Goal: Task Accomplishment & Management: Use online tool/utility

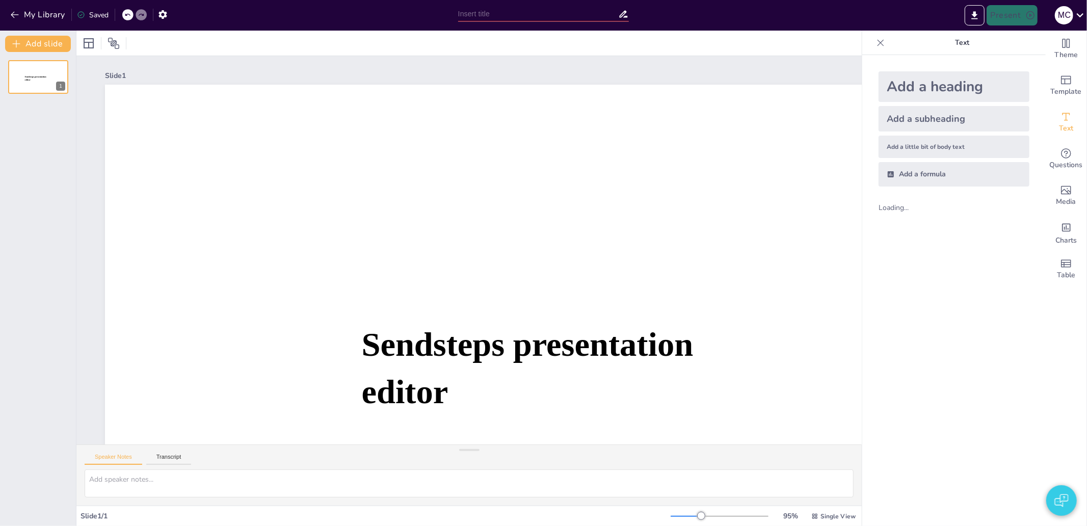
type input "New Sendsteps"
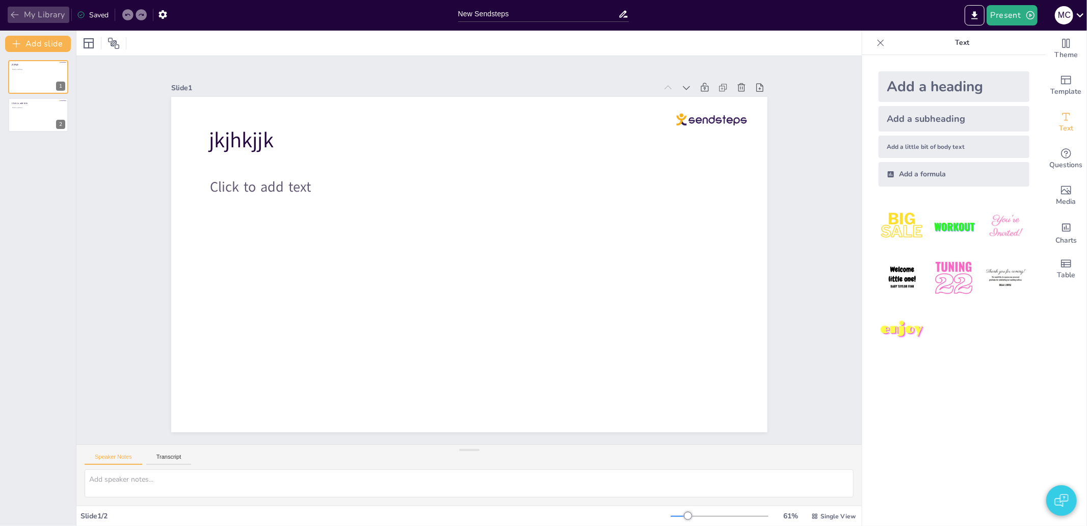
click at [29, 16] on button "My Library" at bounding box center [39, 15] width 62 height 16
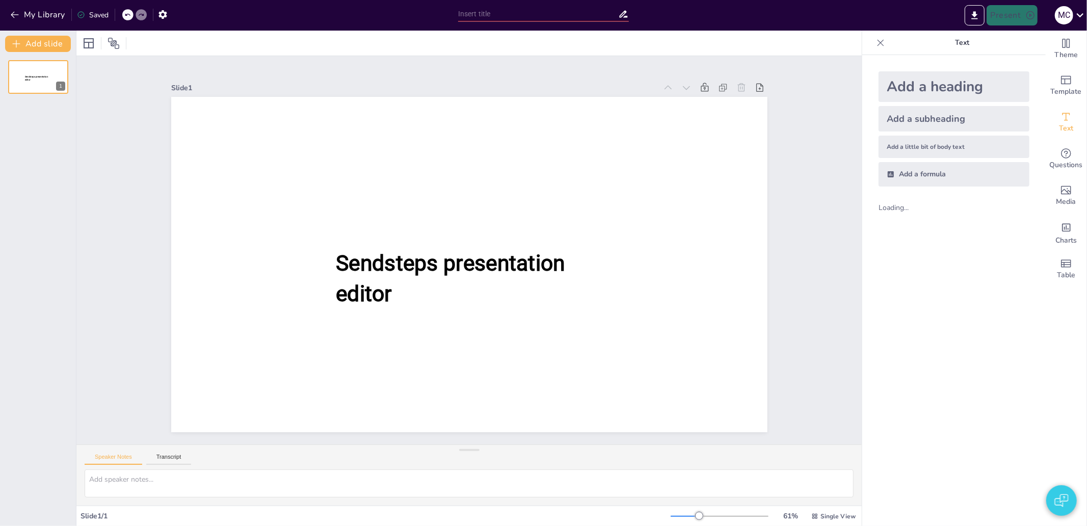
type input "New Sendsteps"
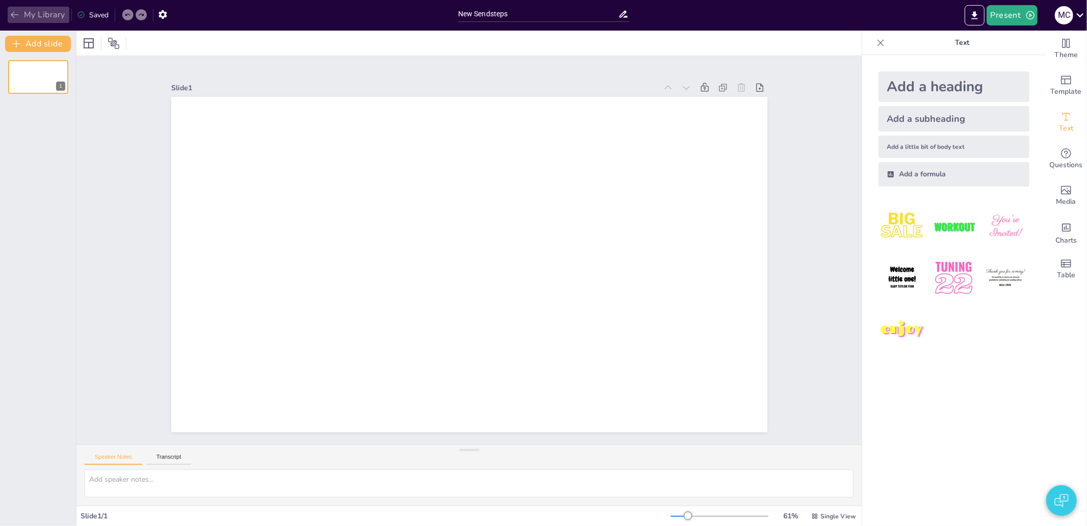
click at [47, 13] on button "My Library" at bounding box center [39, 15] width 62 height 16
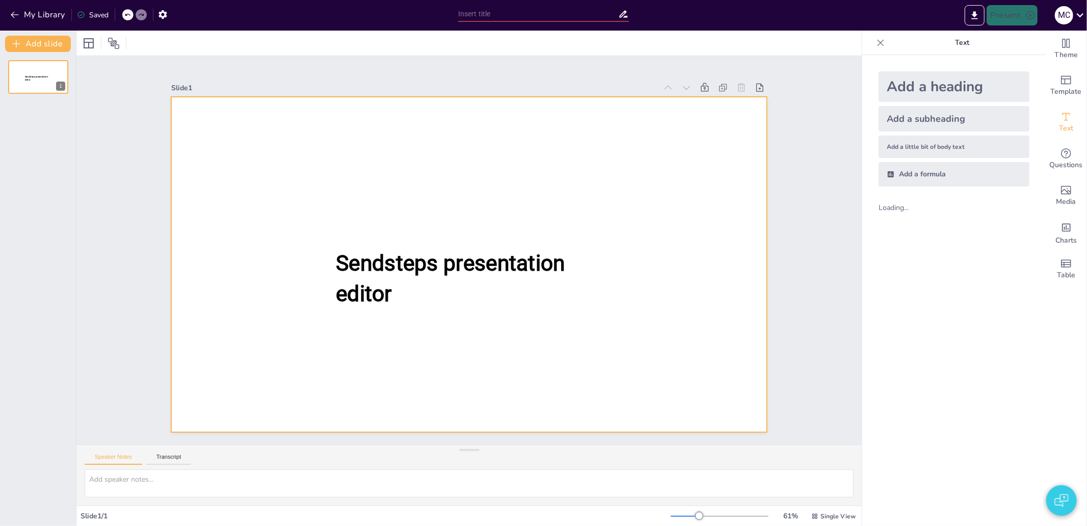
type input "New Sendsteps"
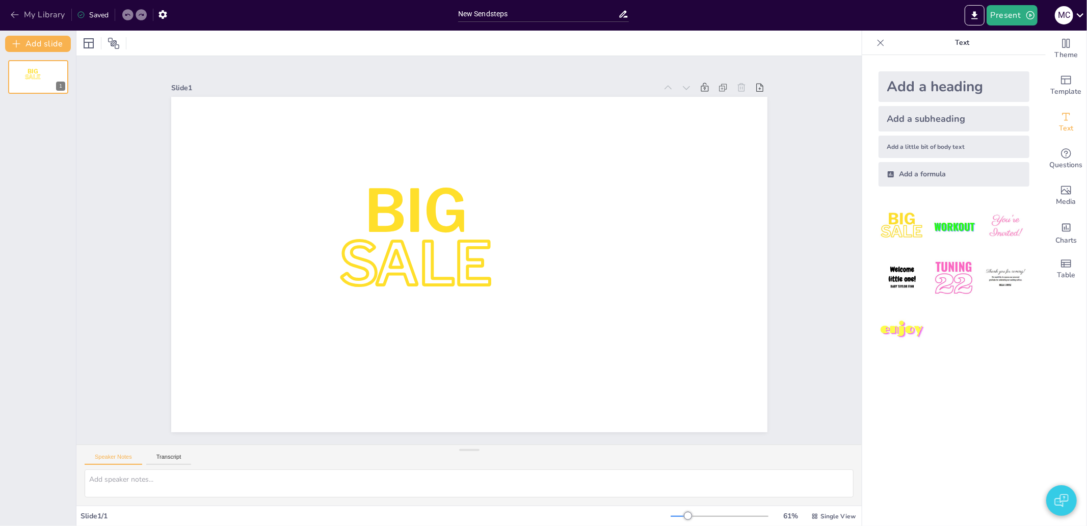
click at [31, 20] on button "My Library" at bounding box center [39, 15] width 62 height 16
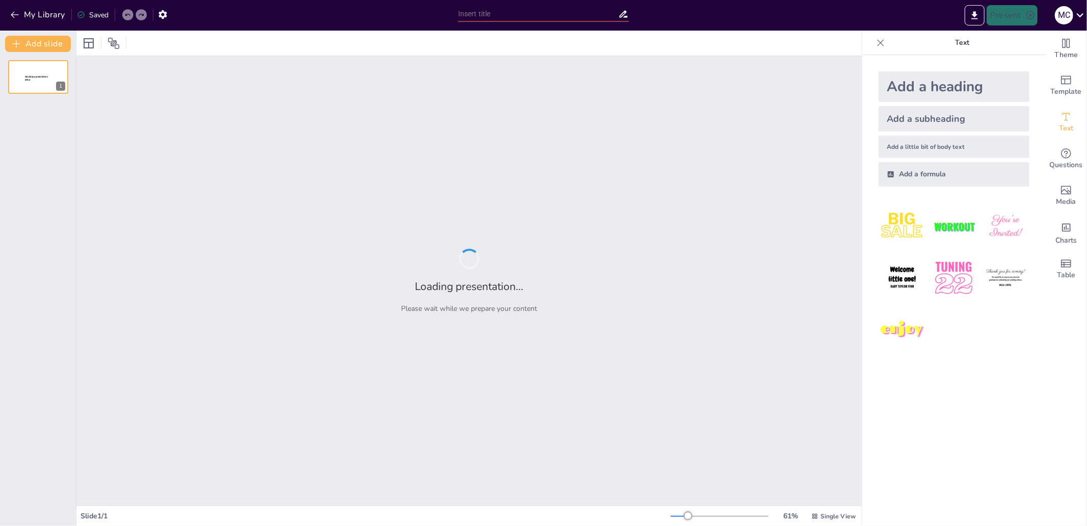
type input "De Oprichting en Structuur van de VOC: Een Historisch Overzicht"
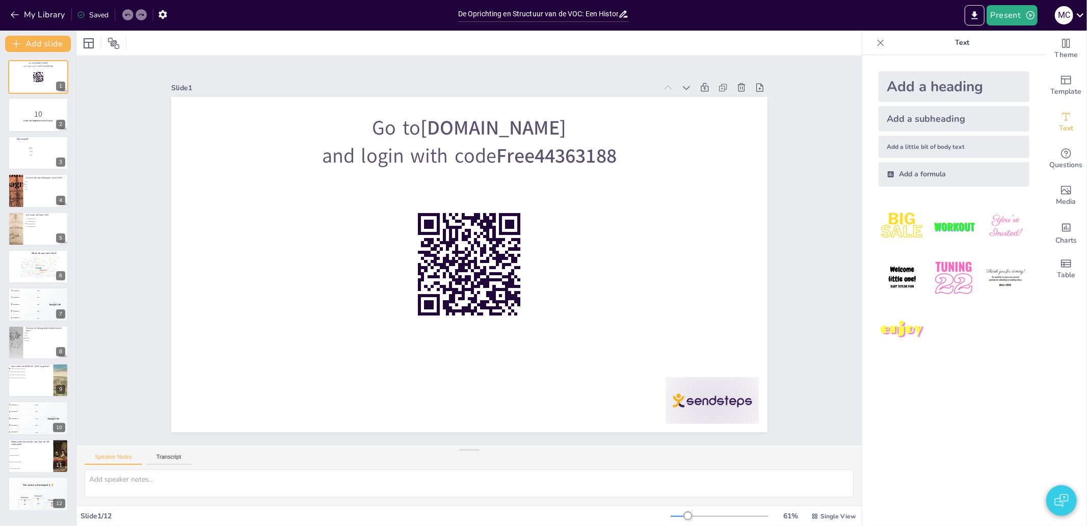
checkbox input "true"
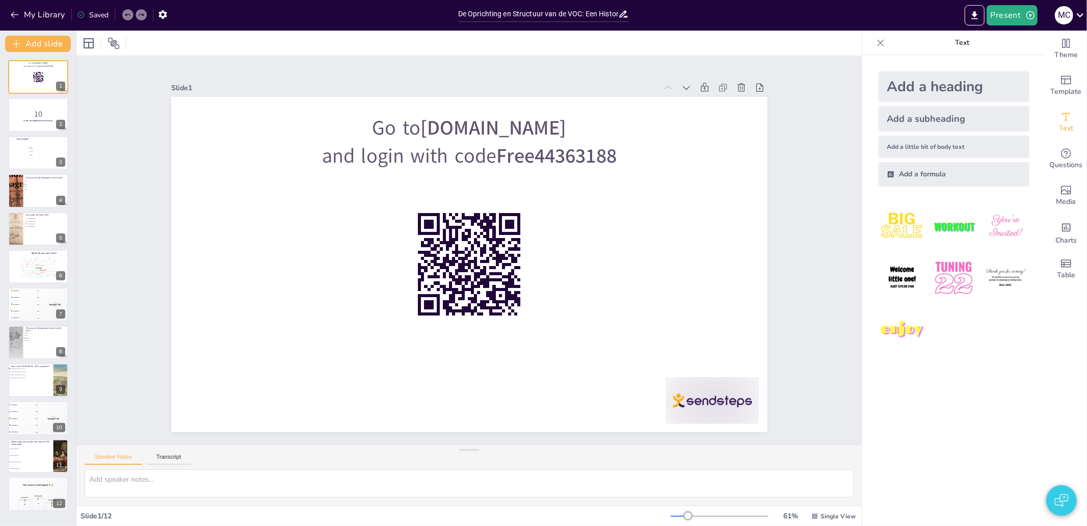
checkbox input "true"
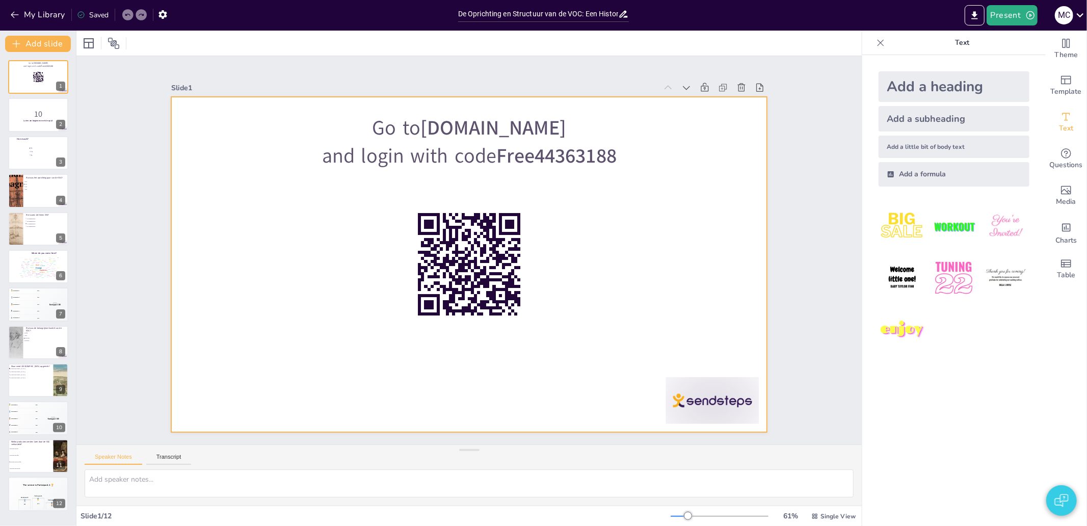
checkbox input "true"
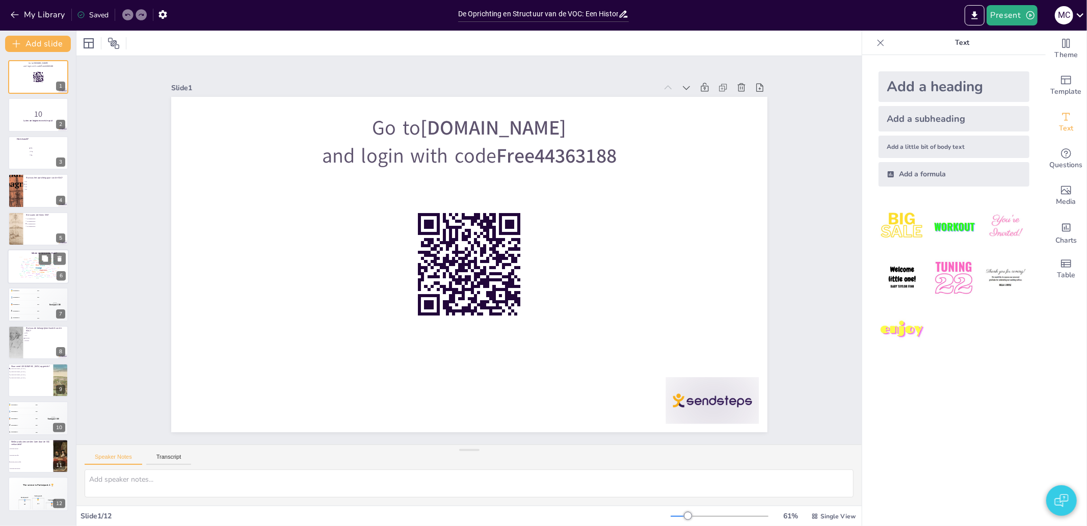
checkbox input "true"
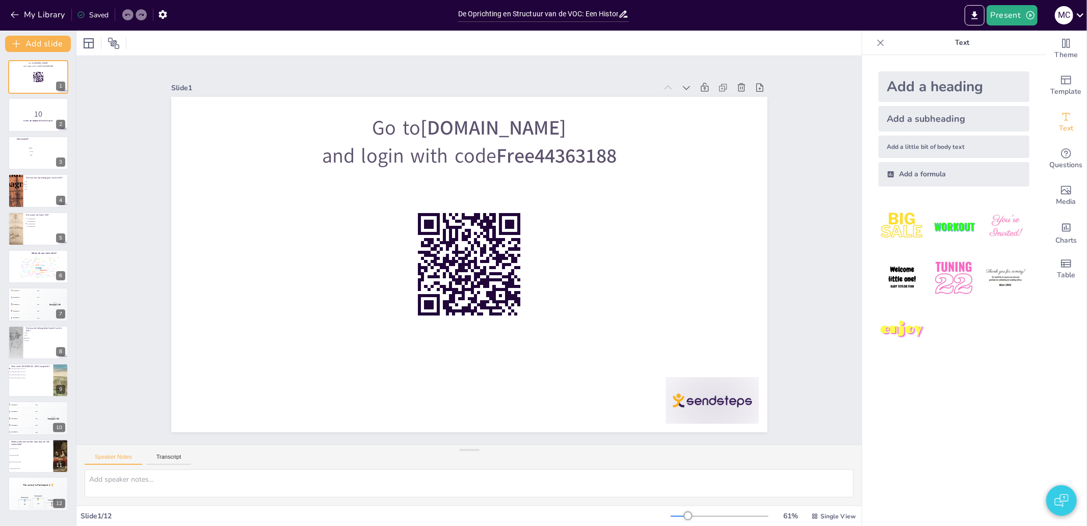
checkbox input "true"
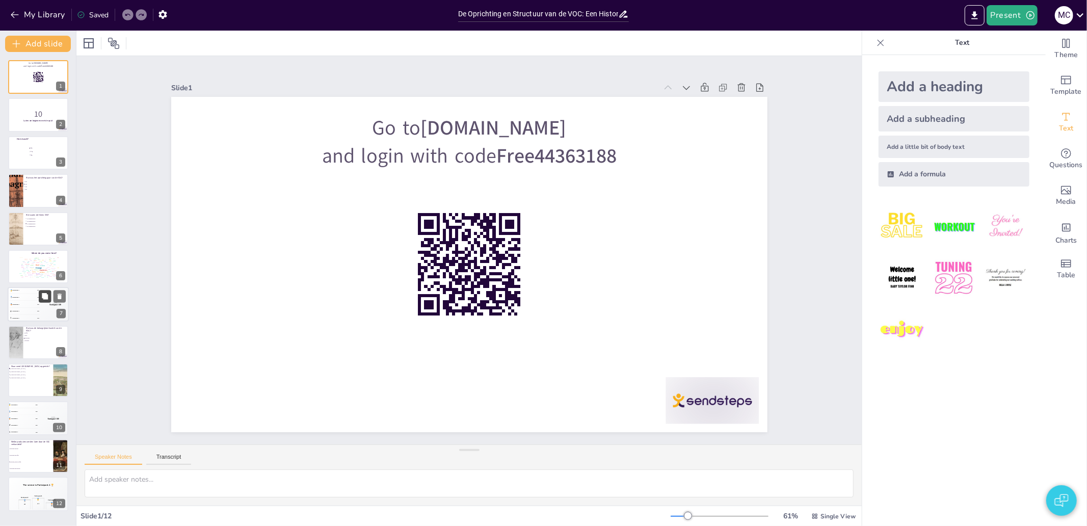
checkbox input "true"
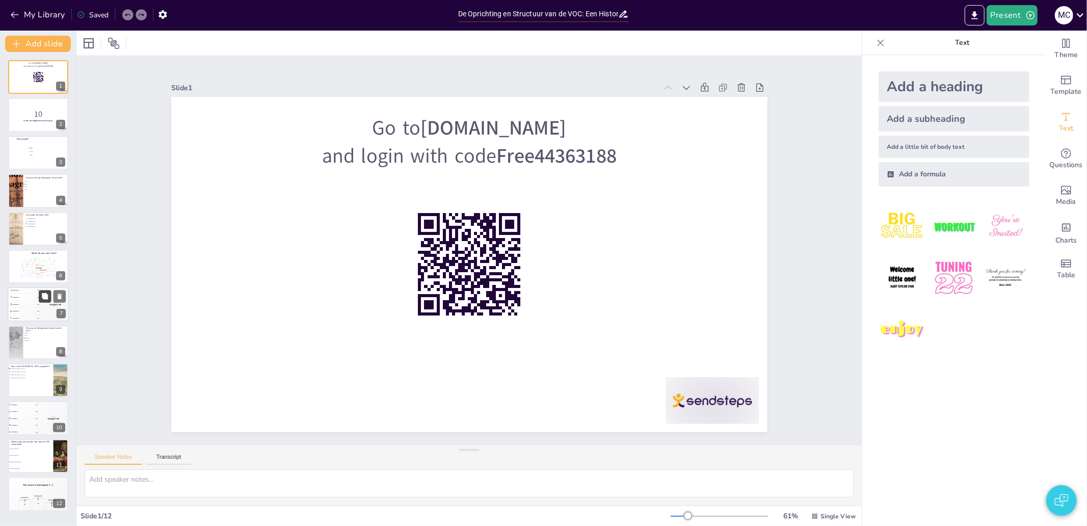
checkbox input "true"
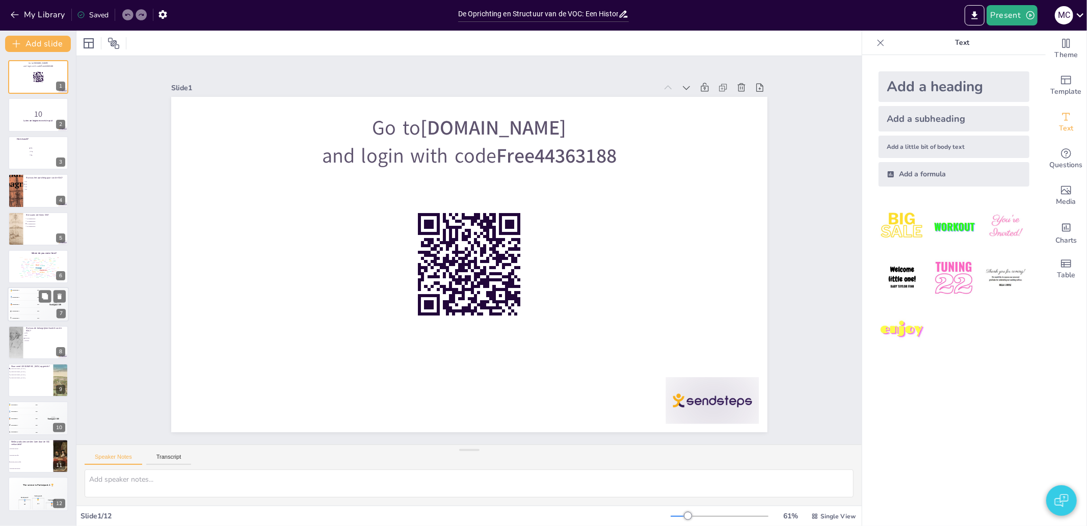
checkbox input "true"
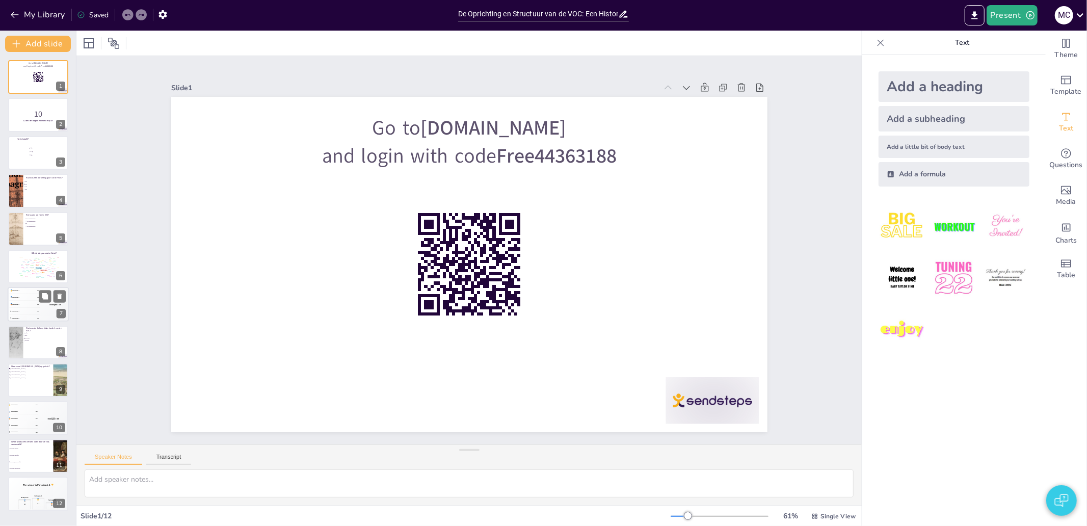
checkbox input "true"
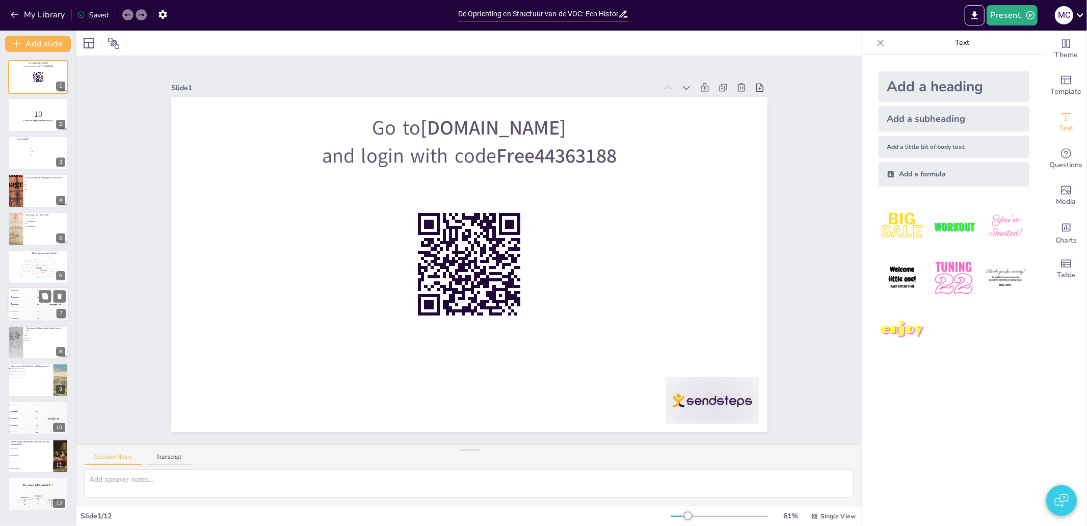
checkbox input "true"
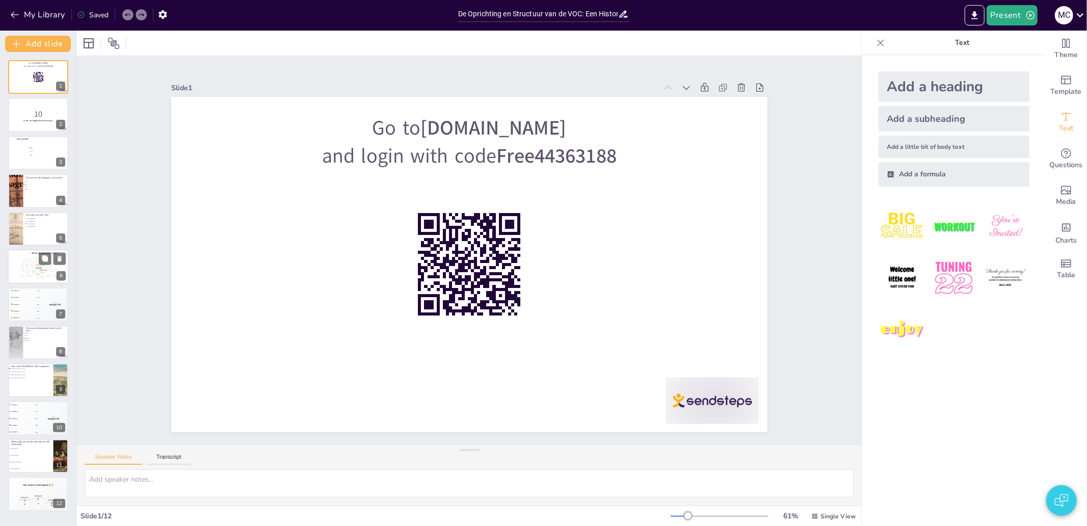
checkbox input "true"
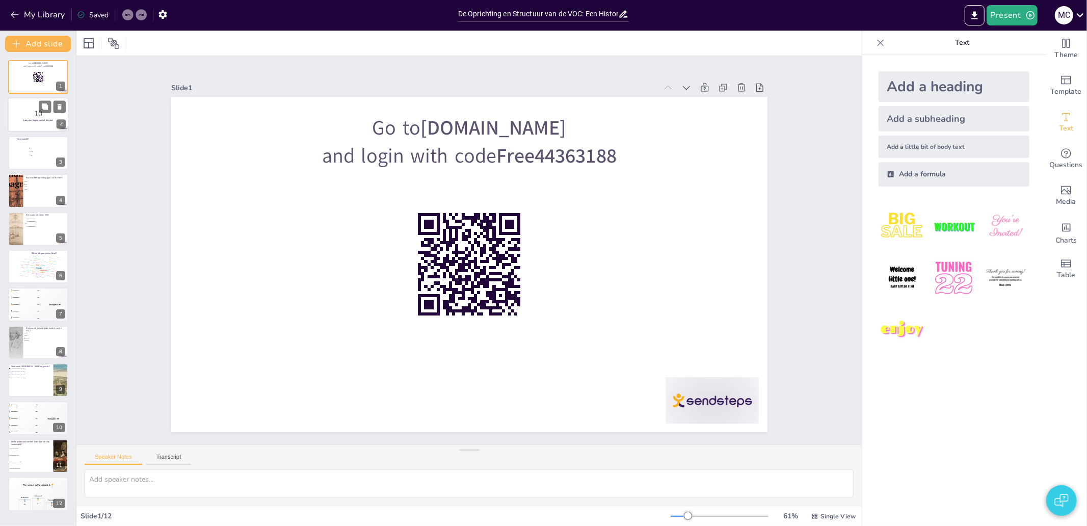
checkbox input "true"
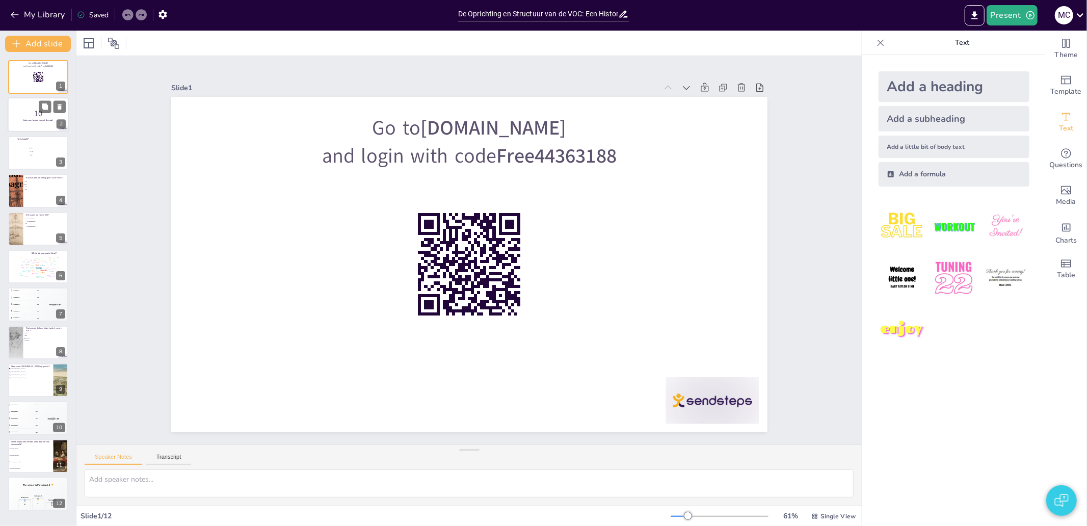
checkbox input "true"
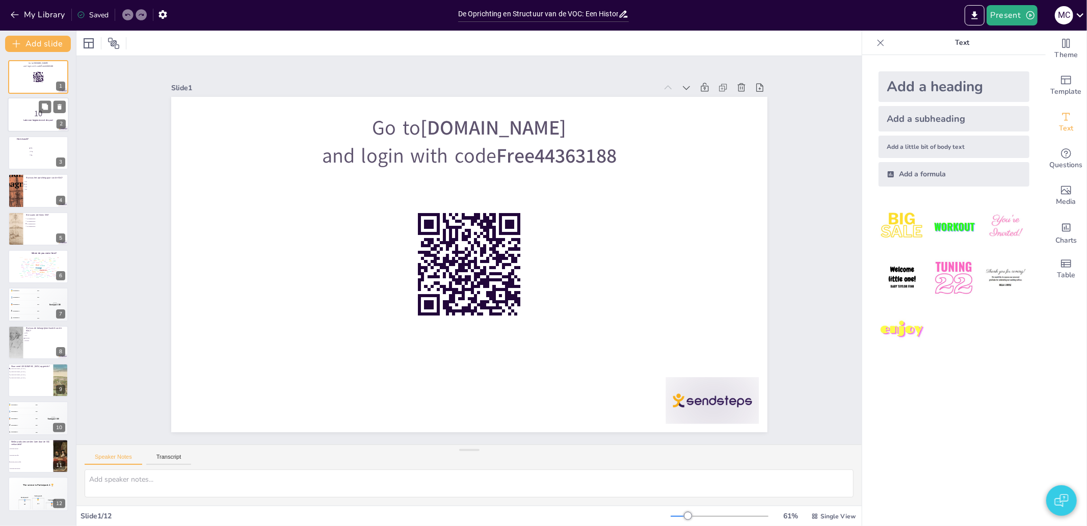
checkbox input "true"
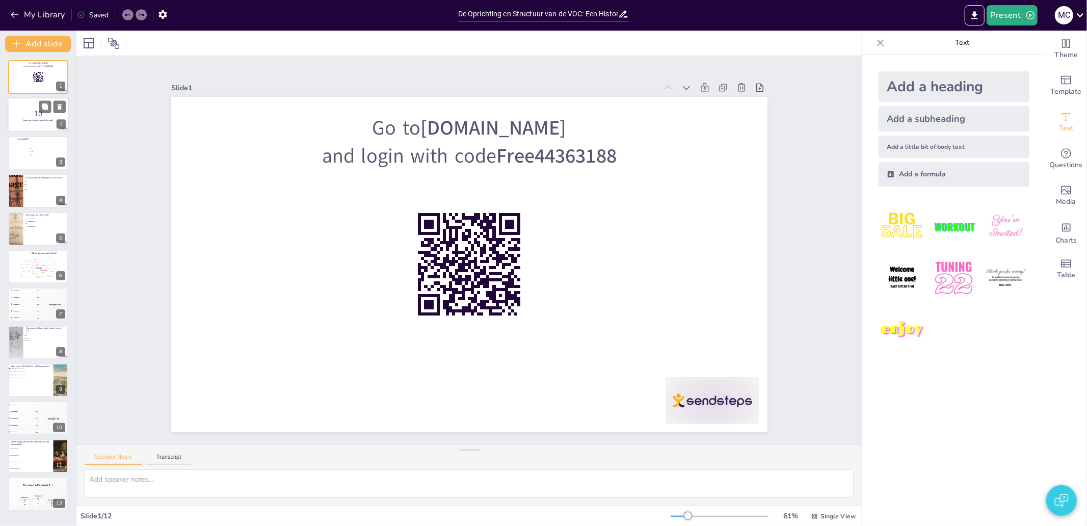
checkbox input "true"
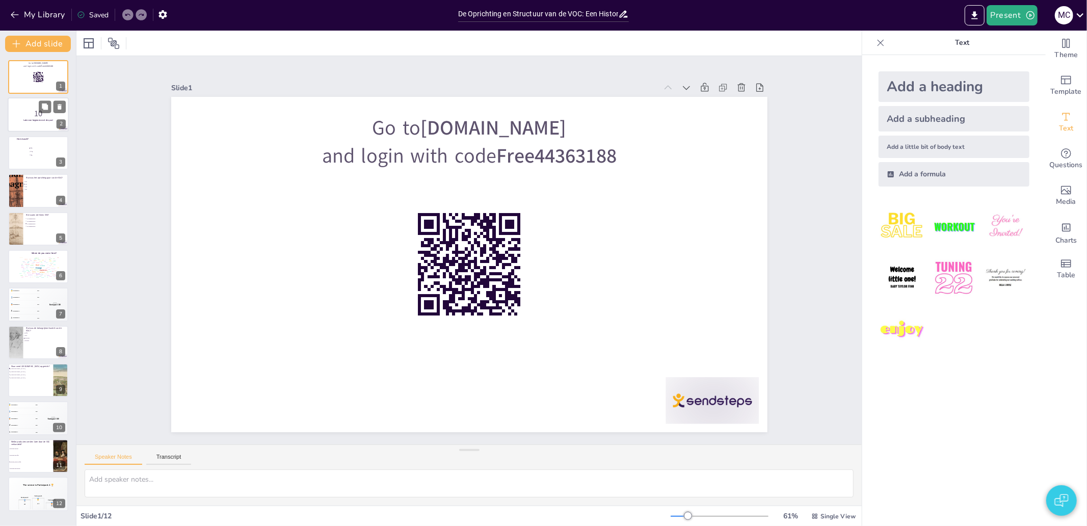
checkbox input "true"
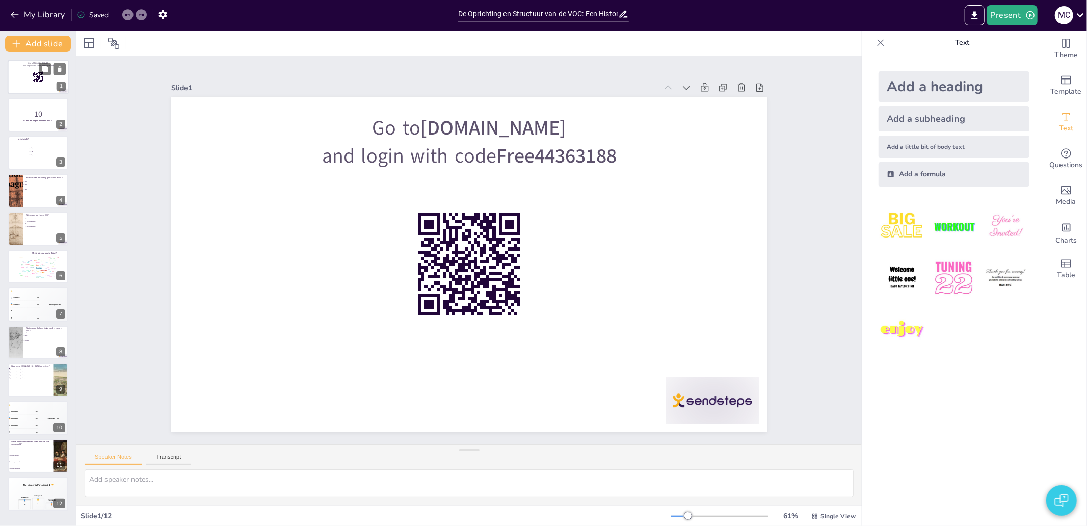
checkbox input "true"
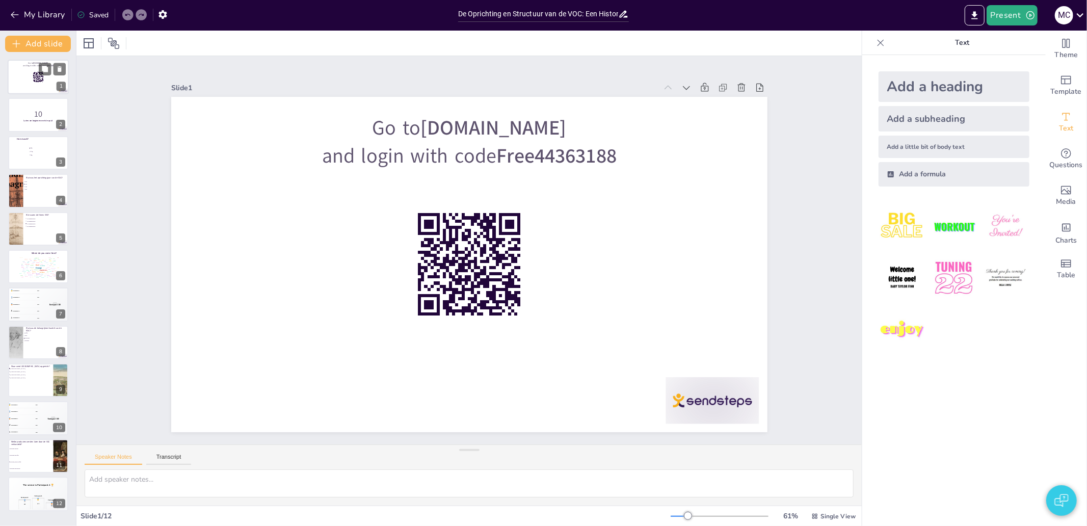
checkbox input "true"
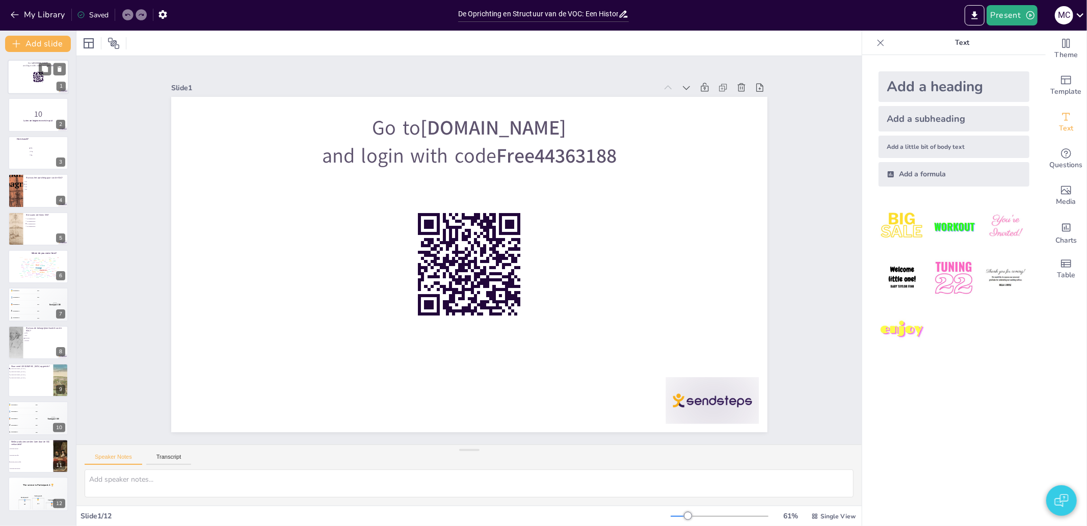
checkbox input "true"
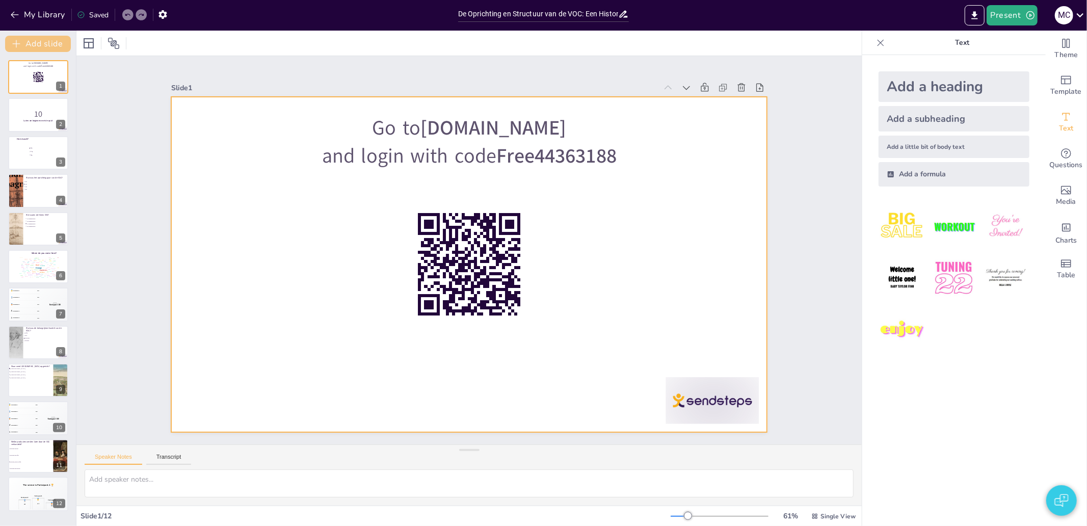
checkbox input "true"
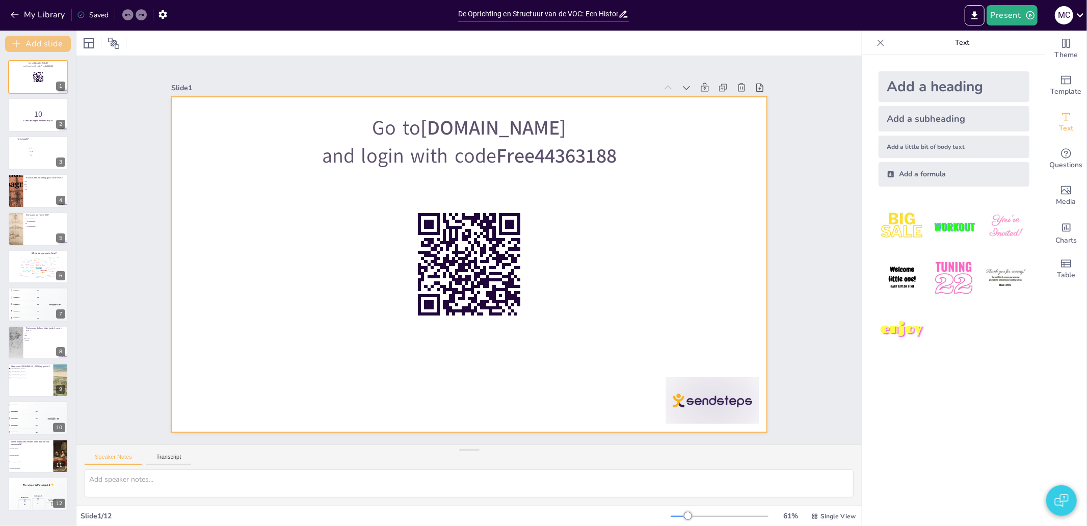
checkbox input "true"
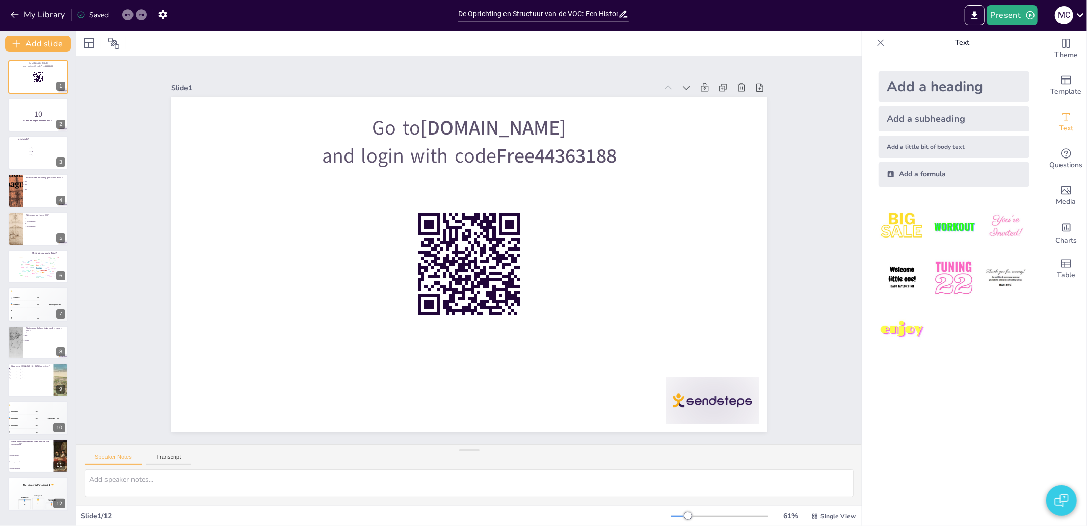
checkbox input "true"
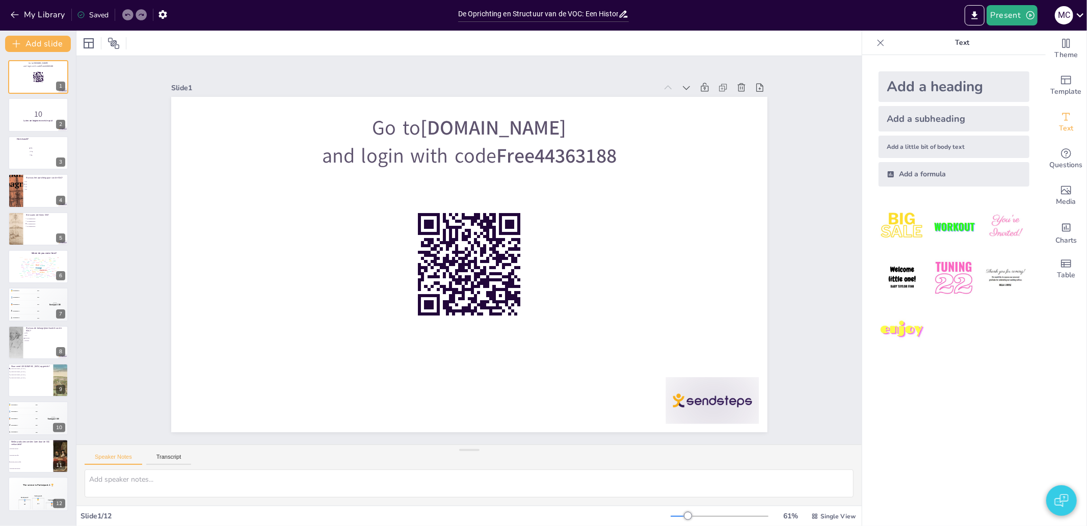
checkbox input "true"
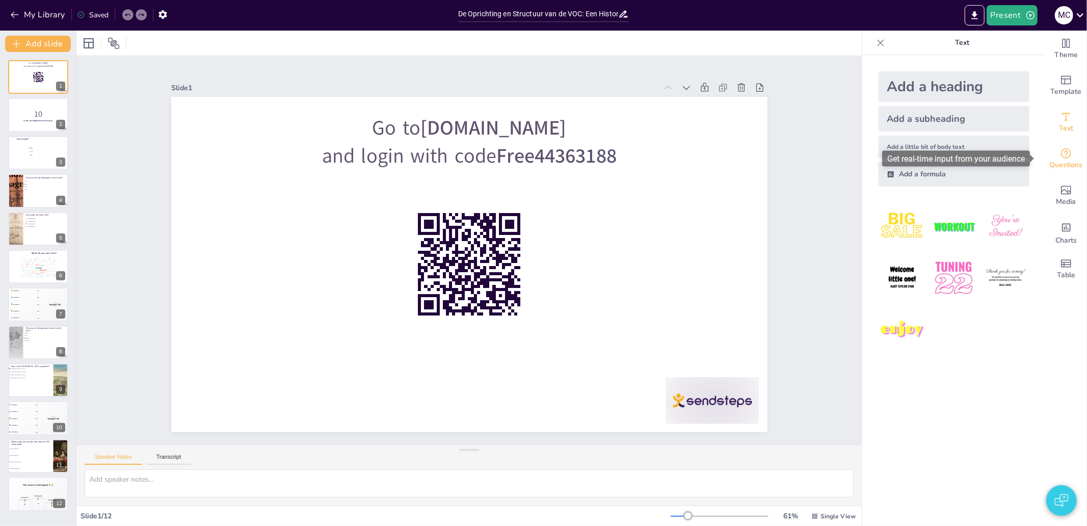
click at [1064, 165] on span "Questions" at bounding box center [1066, 165] width 33 height 11
checkbox input "true"
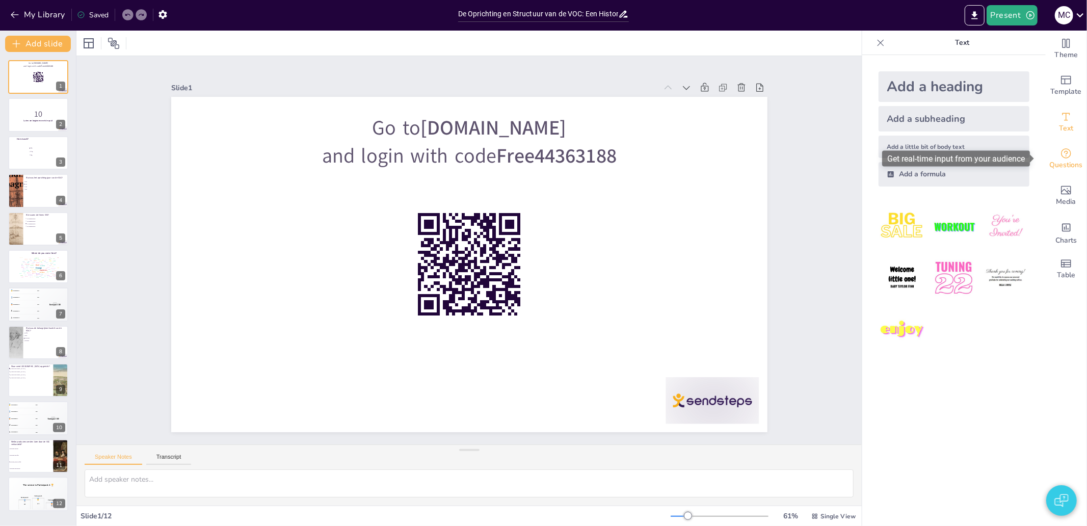
checkbox input "true"
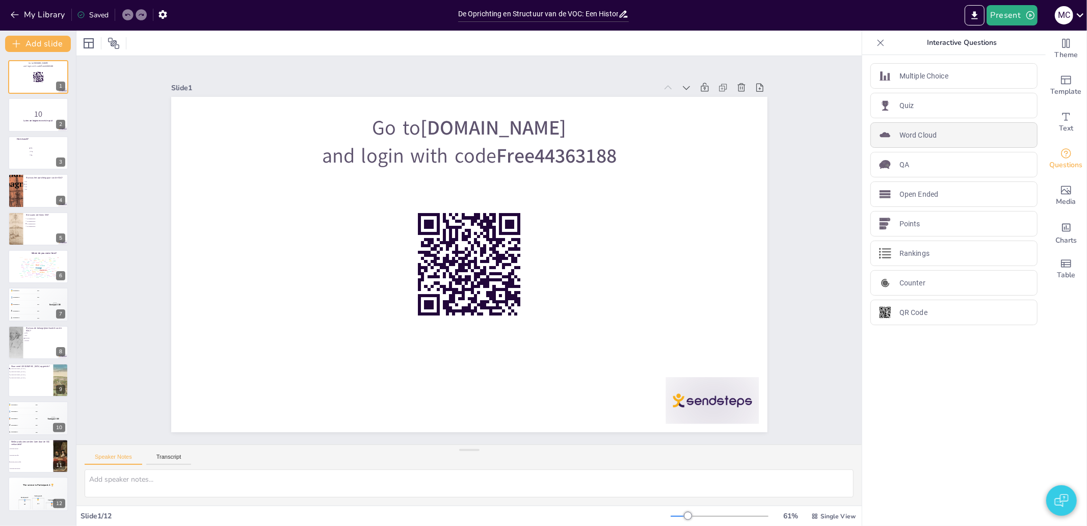
click at [915, 139] on p "Word Cloud" at bounding box center [918, 135] width 37 height 11
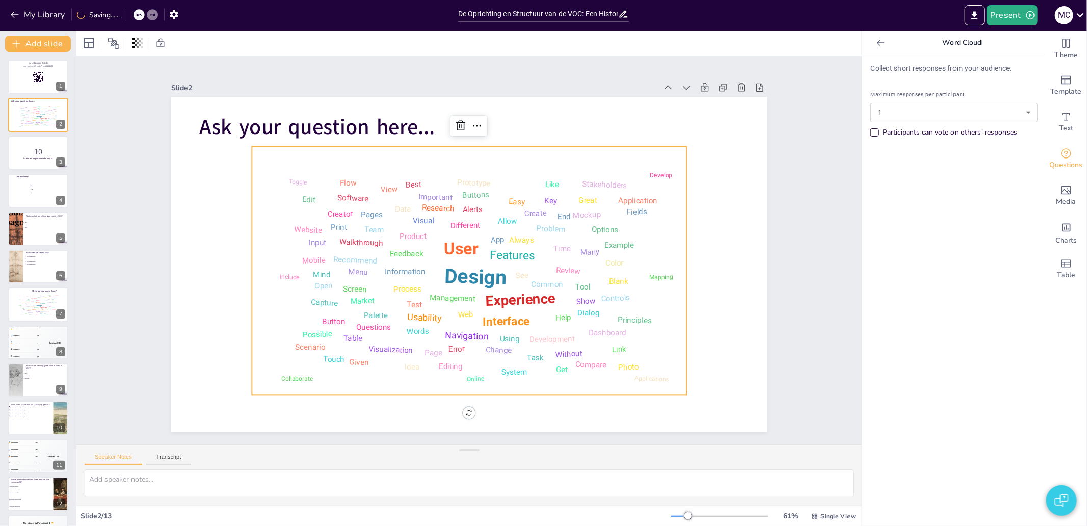
checkbox input "true"
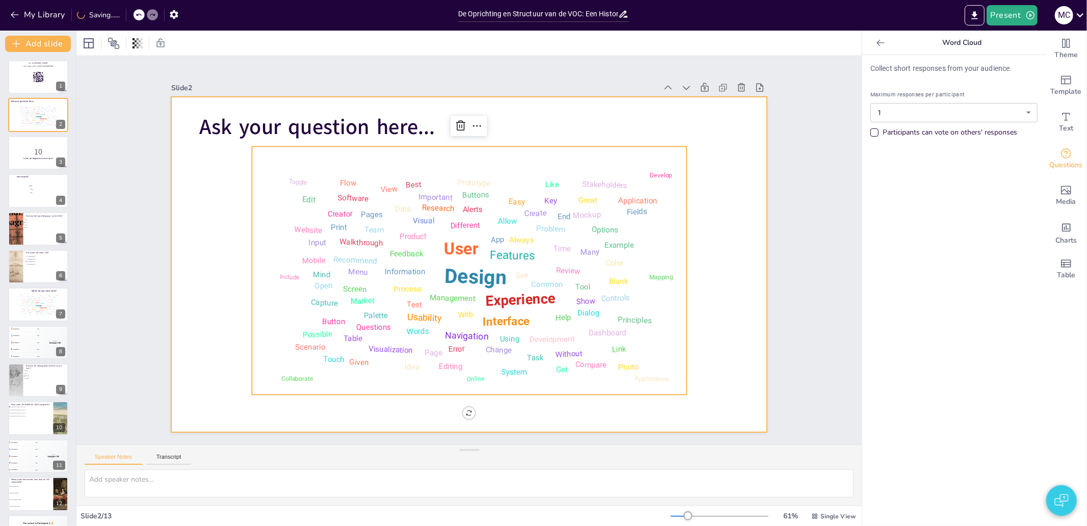
checkbox input "true"
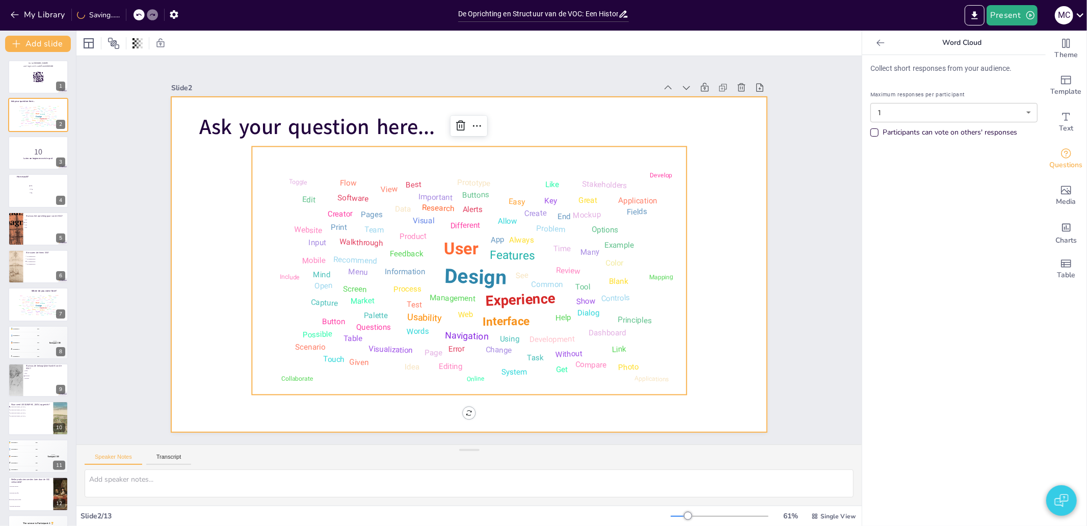
checkbox input "true"
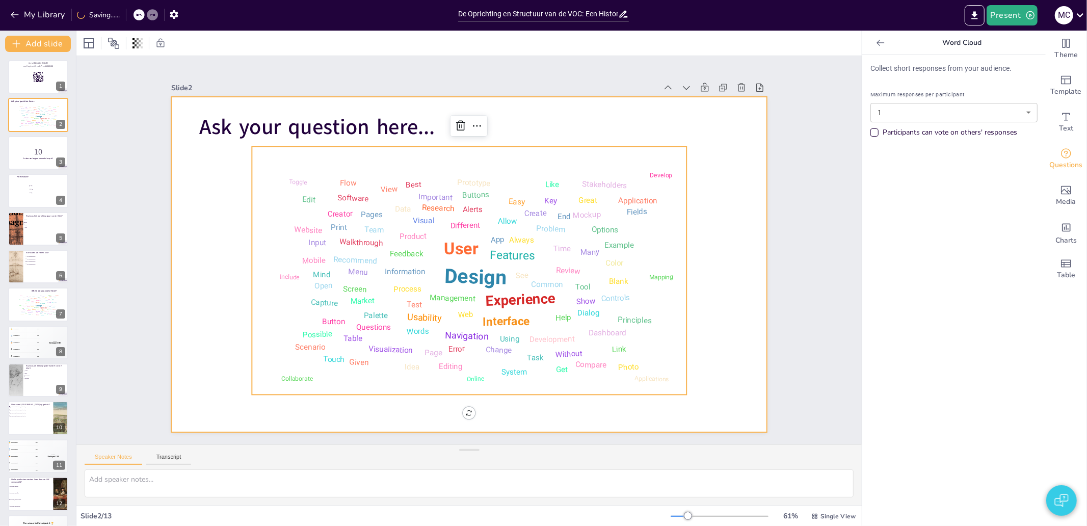
checkbox input "true"
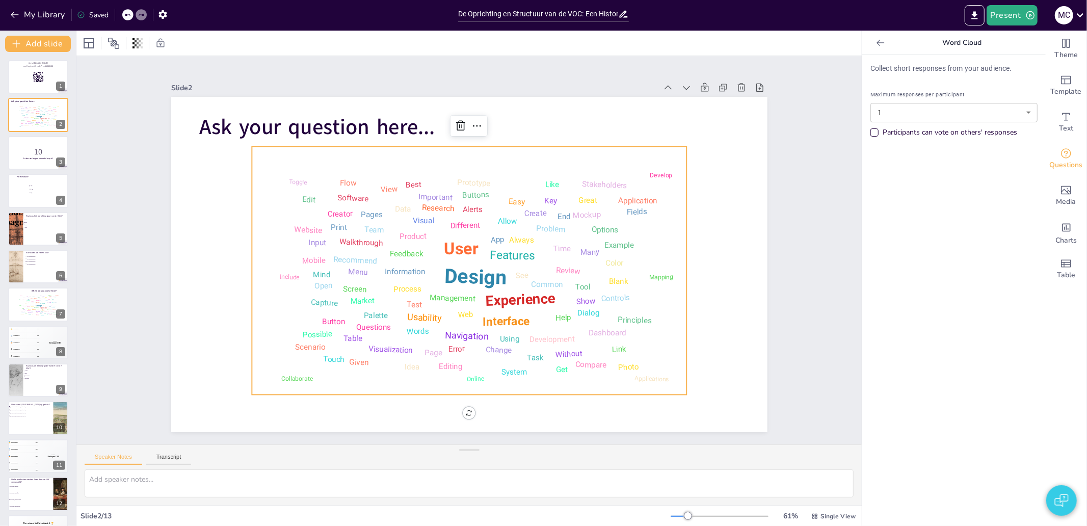
checkbox input "true"
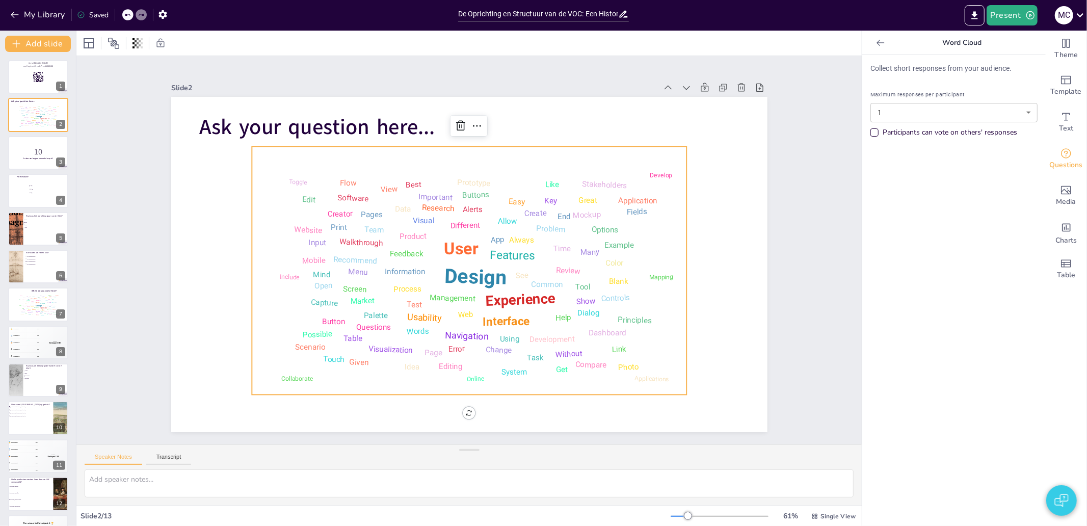
checkbox input "true"
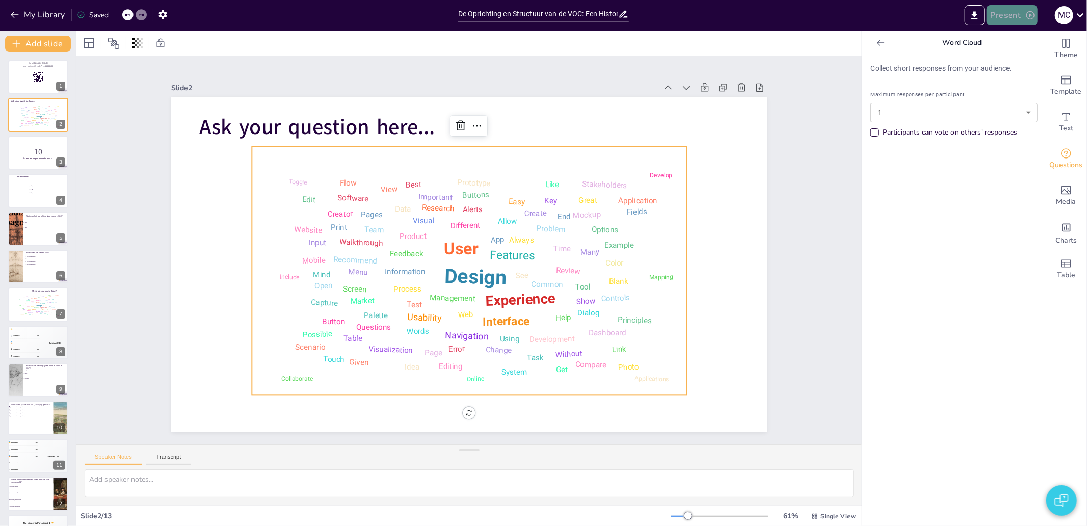
click at [1007, 22] on button "Present" at bounding box center [1012, 15] width 51 height 20
click at [1007, 36] on li "Preview presentation" at bounding box center [1028, 38] width 80 height 16
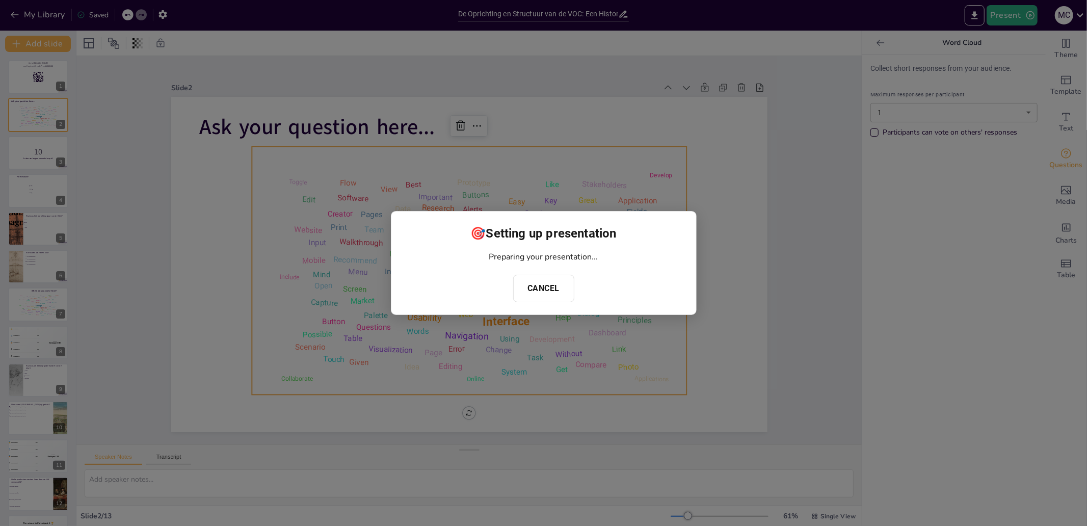
checkbox input "true"
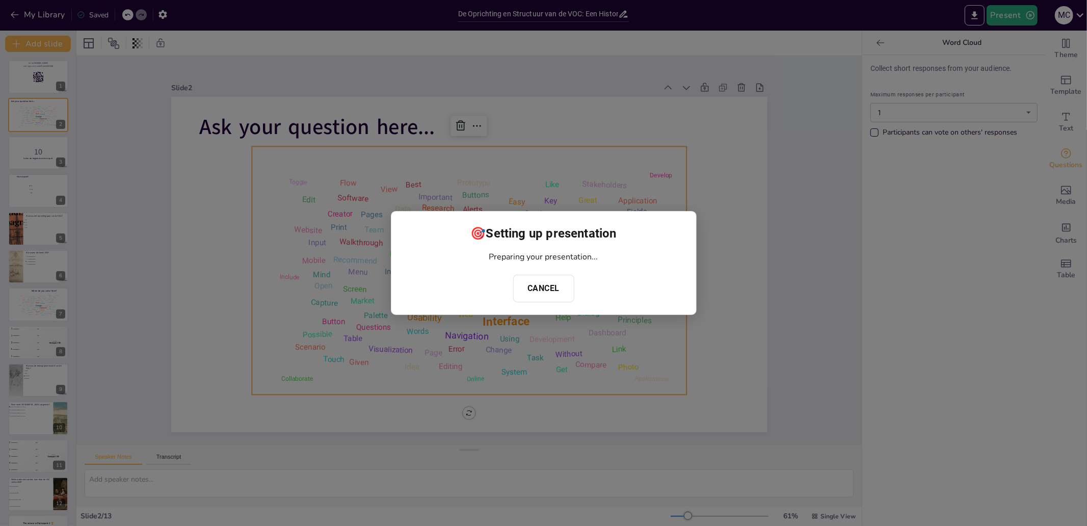
checkbox input "true"
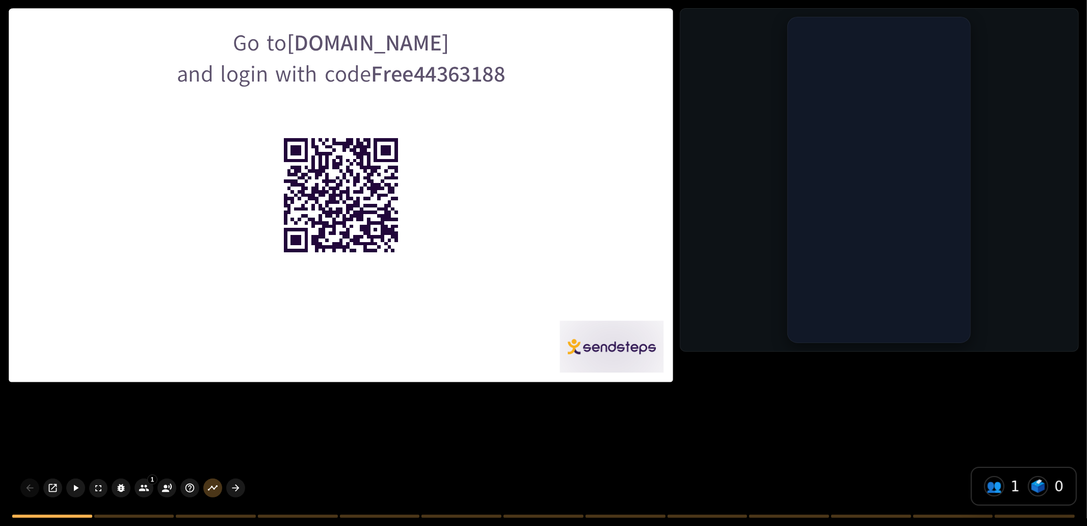
checkbox input "true"
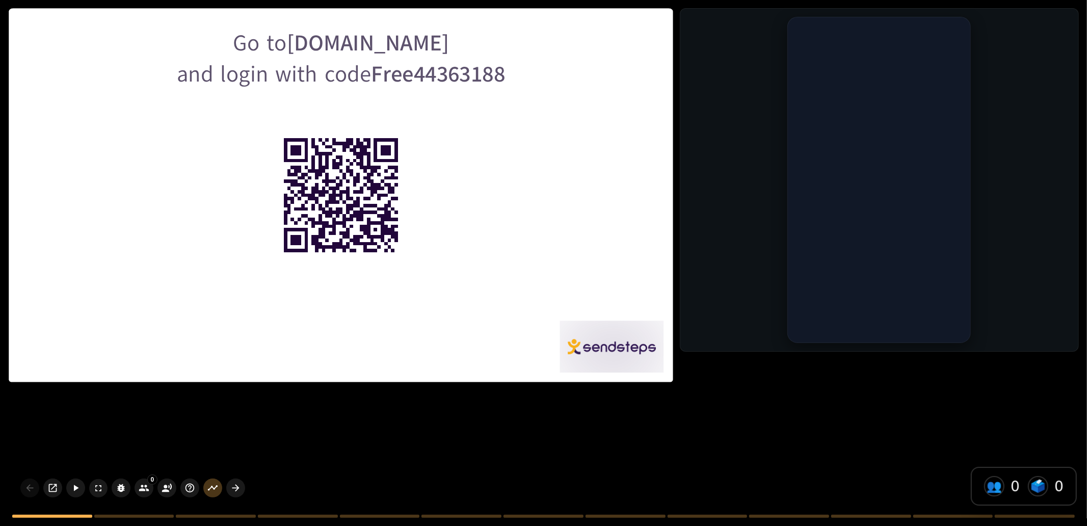
checkbox input "true"
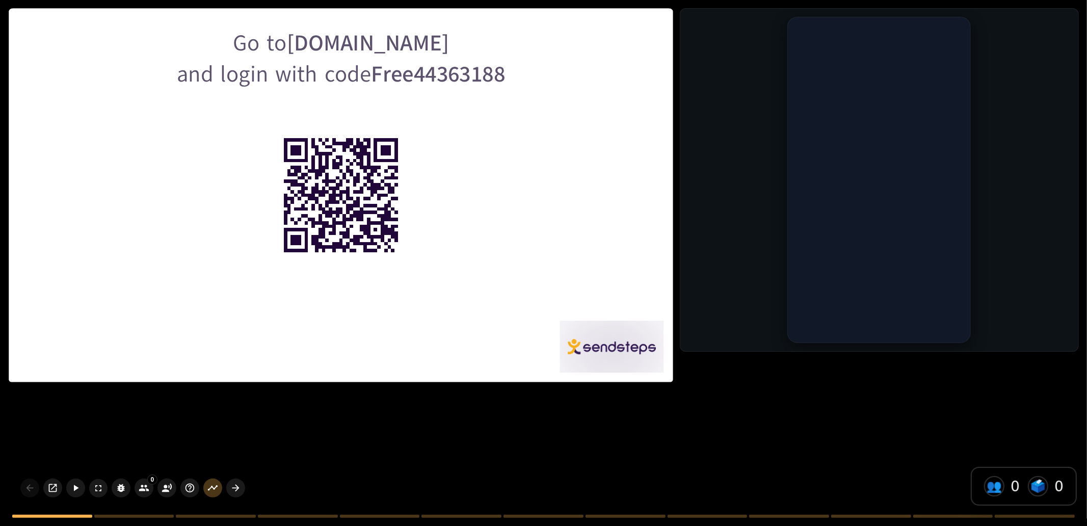
checkbox input "true"
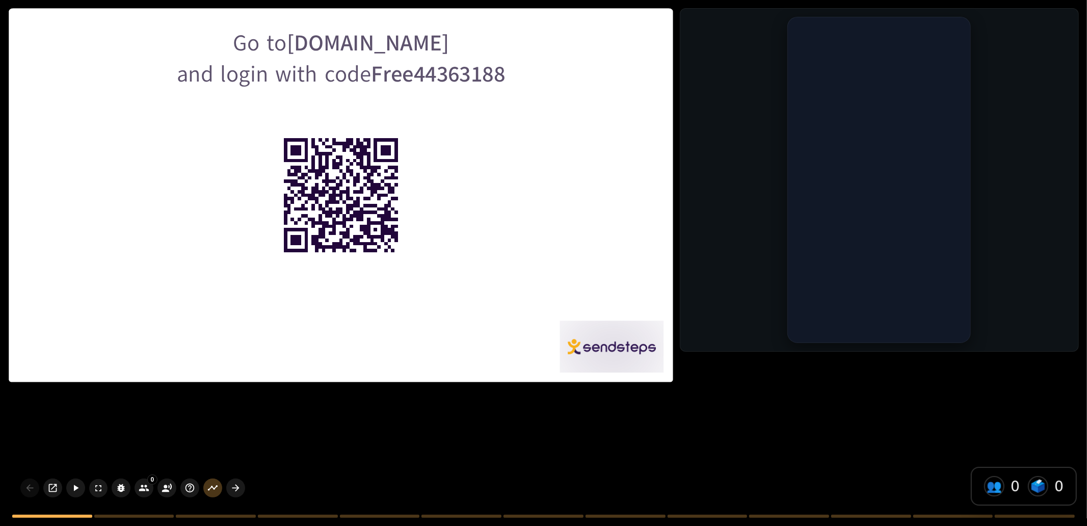
checkbox input "true"
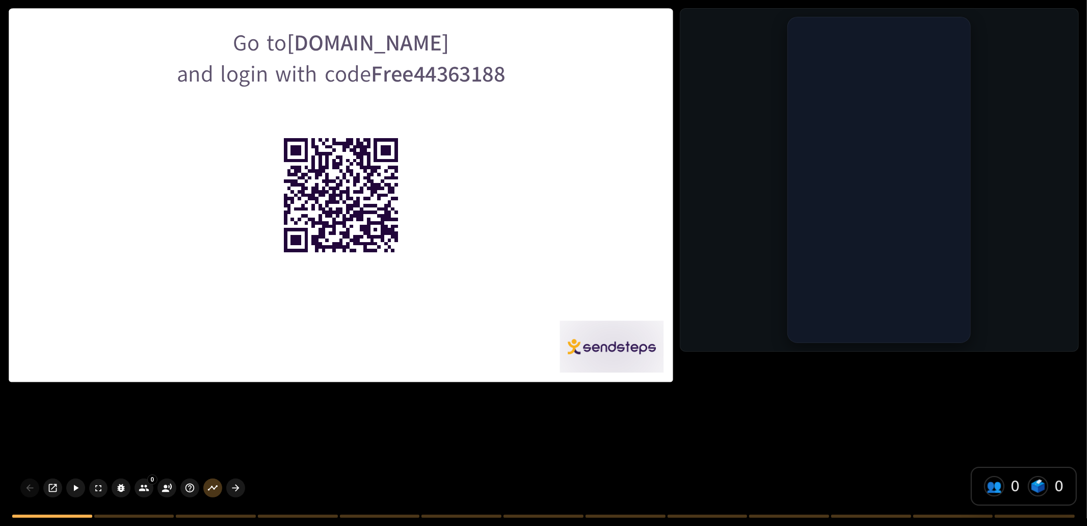
checkbox input "true"
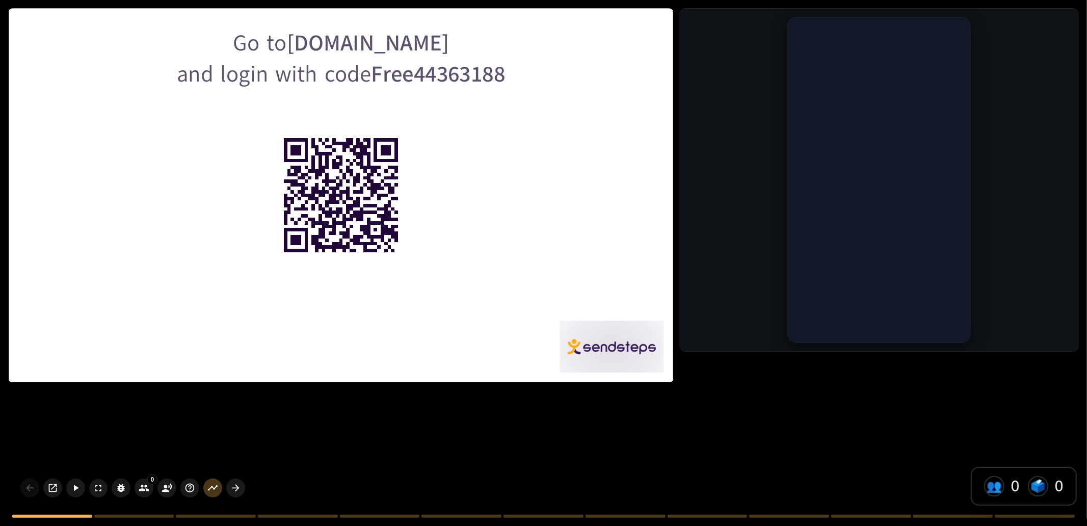
checkbox input "true"
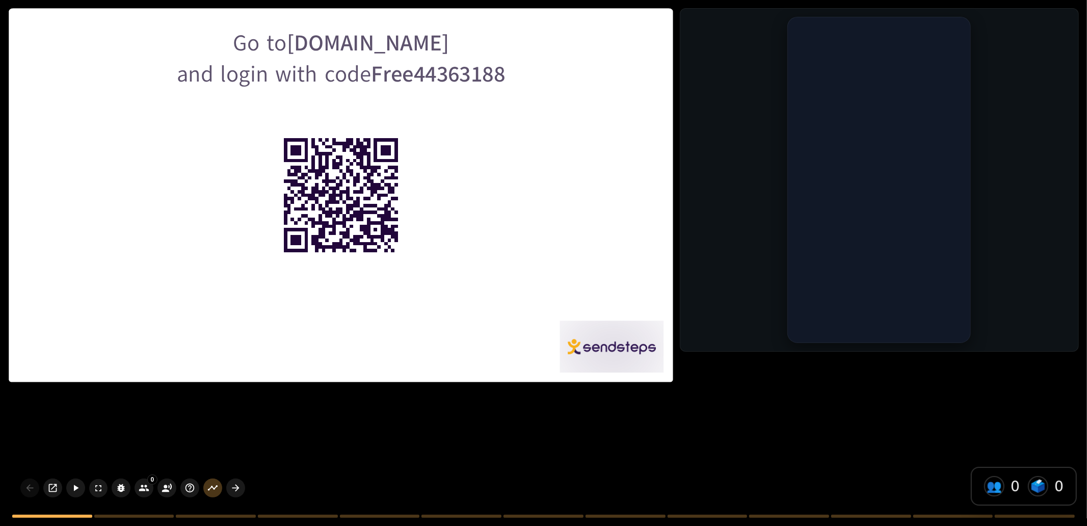
checkbox input "true"
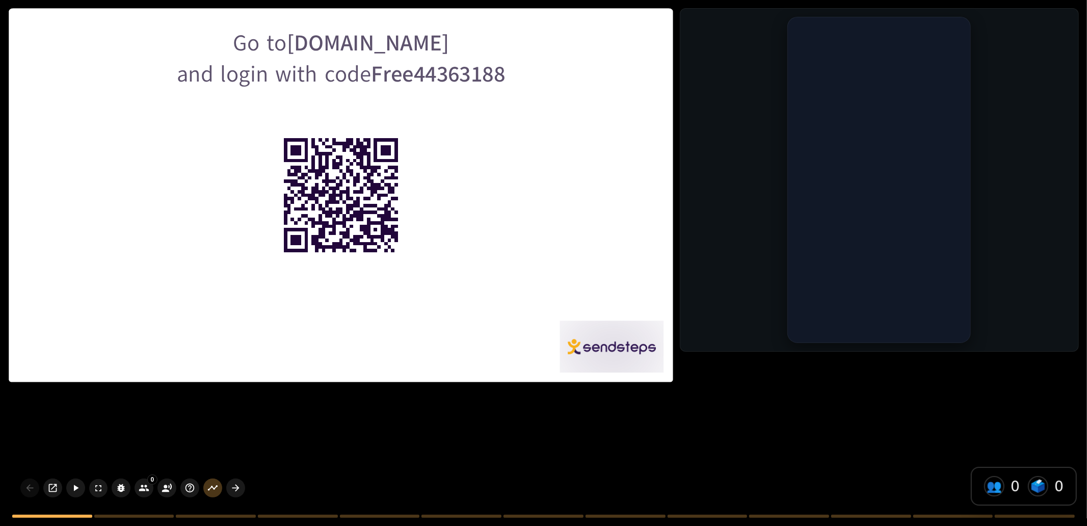
checkbox input "true"
click at [817, 429] on div "Go to [DOMAIN_NAME] and login with code Free44363188" at bounding box center [543, 263] width 1087 height 526
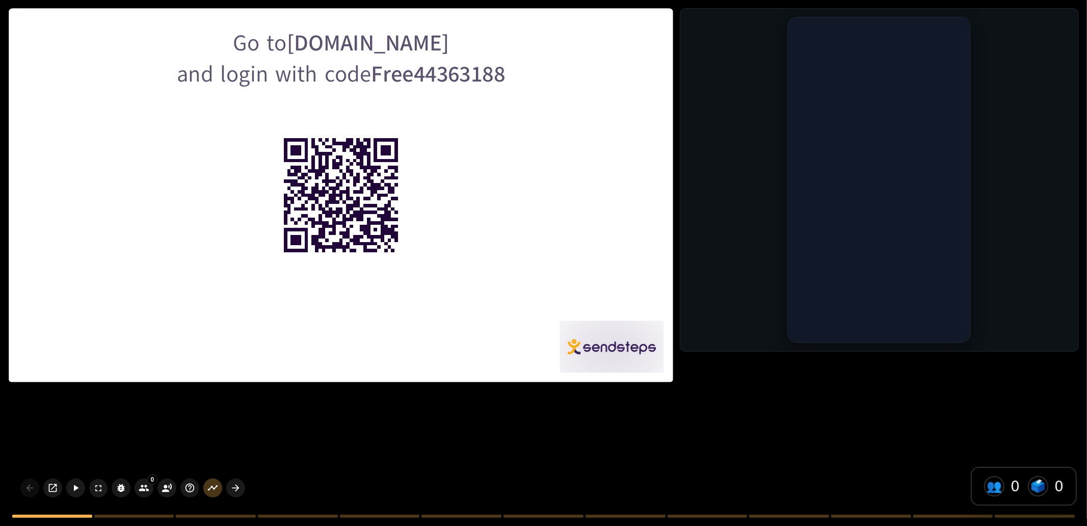
click at [678, 350] on div "Go to [DOMAIN_NAME] and login with code Free44363188" at bounding box center [543, 263] width 1087 height 526
click at [744, 308] on div at bounding box center [879, 180] width 399 height 344
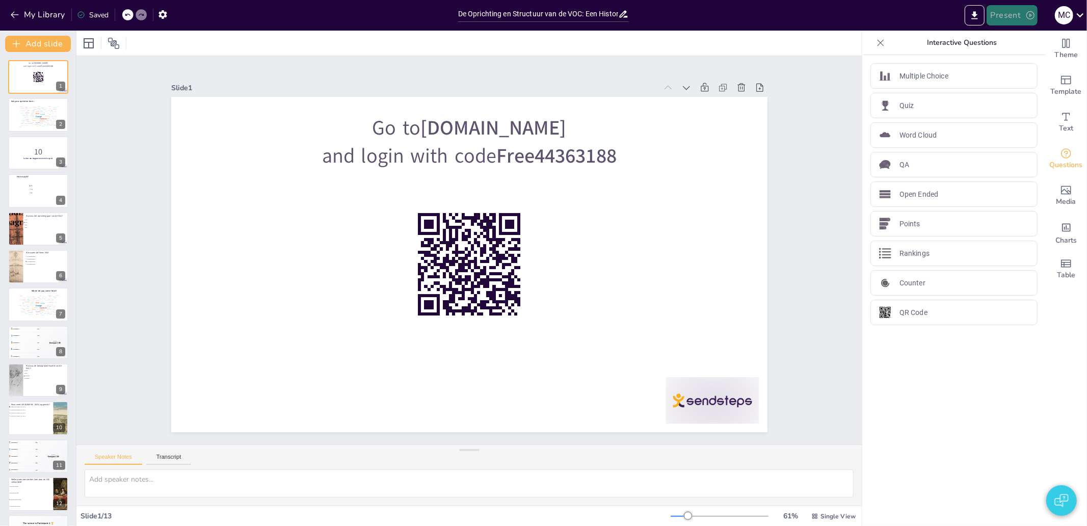
click at [1006, 20] on button "Present" at bounding box center [1012, 15] width 51 height 20
click at [1028, 62] on li "Play presentation" at bounding box center [1028, 63] width 80 height 16
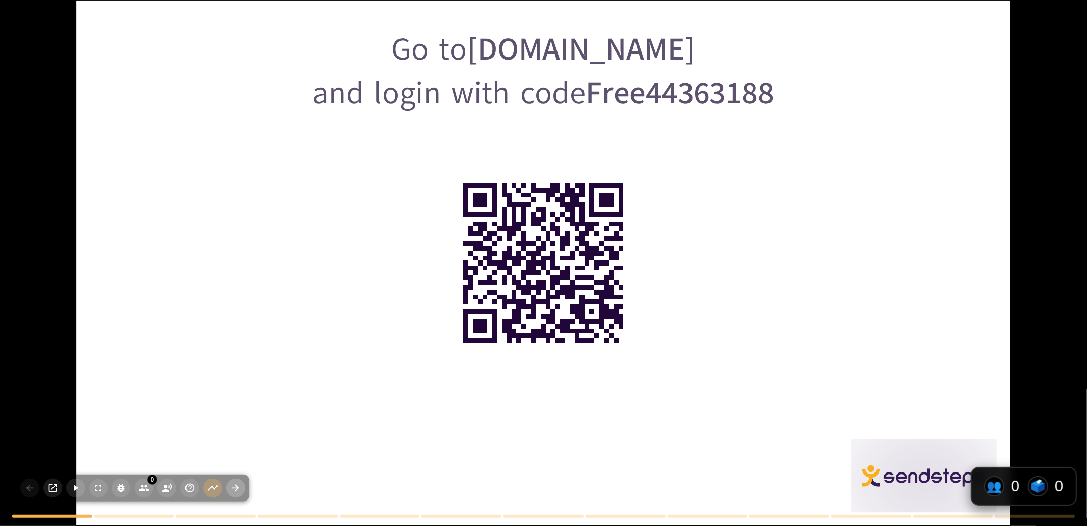
click at [237, 485] on icon "button" at bounding box center [235, 488] width 11 height 11
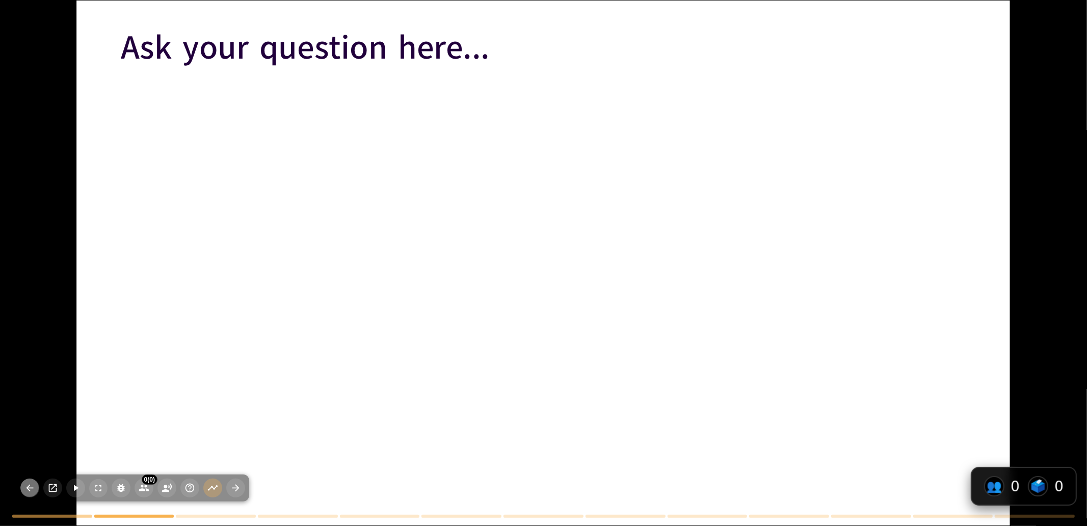
click at [34, 490] on icon "button" at bounding box center [29, 488] width 11 height 11
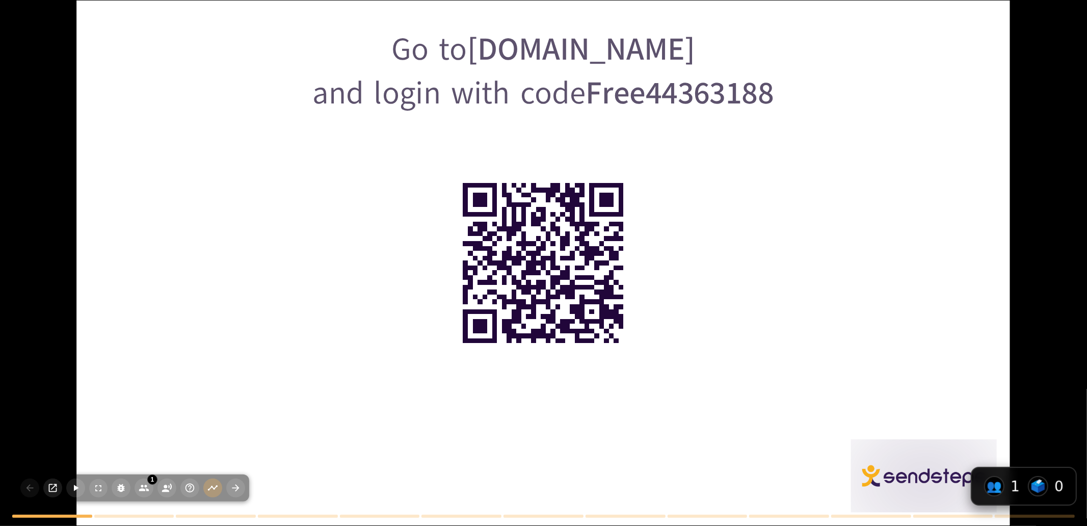
click at [299, 358] on div at bounding box center [543, 263] width 933 height 525
click at [235, 489] on icon "button" at bounding box center [235, 488] width 11 height 11
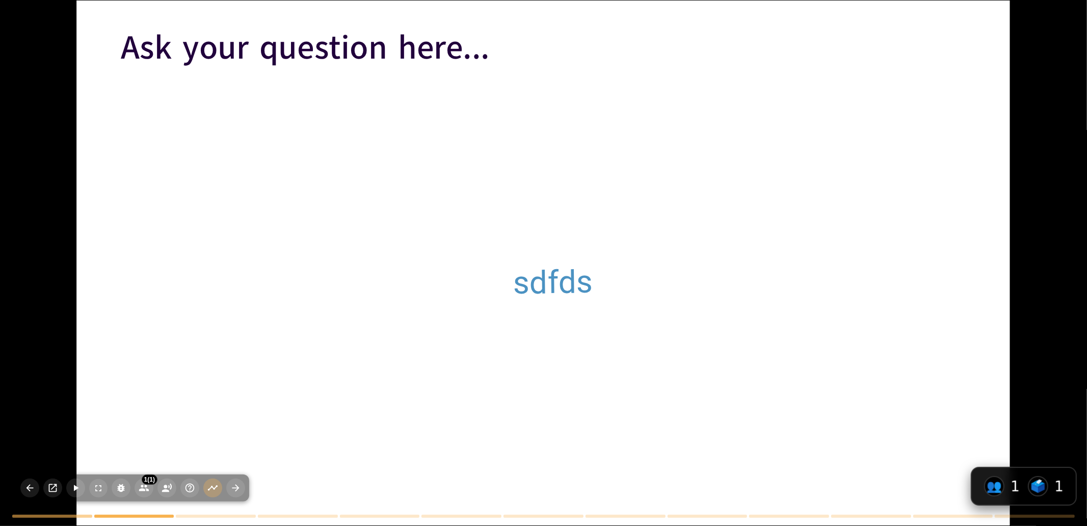
click at [943, 299] on div at bounding box center [543, 263] width 933 height 525
drag, startPoint x: 95, startPoint y: 486, endPoint x: 99, endPoint y: 557, distance: 70.4
click at [97, 487] on icon "button" at bounding box center [98, 488] width 10 height 10
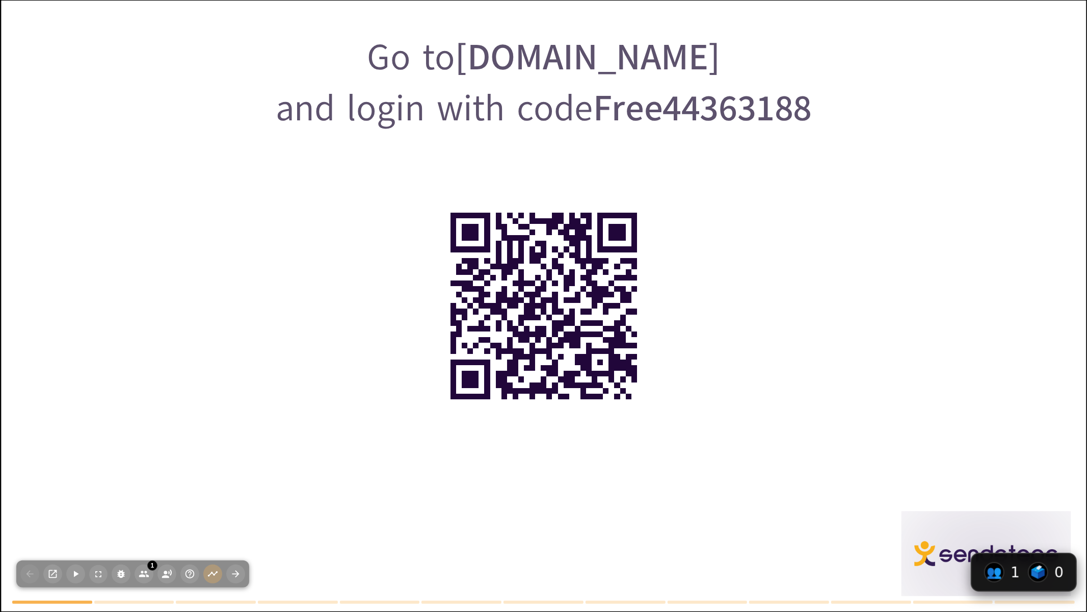
click at [368, 371] on div at bounding box center [543, 306] width 1085 height 611
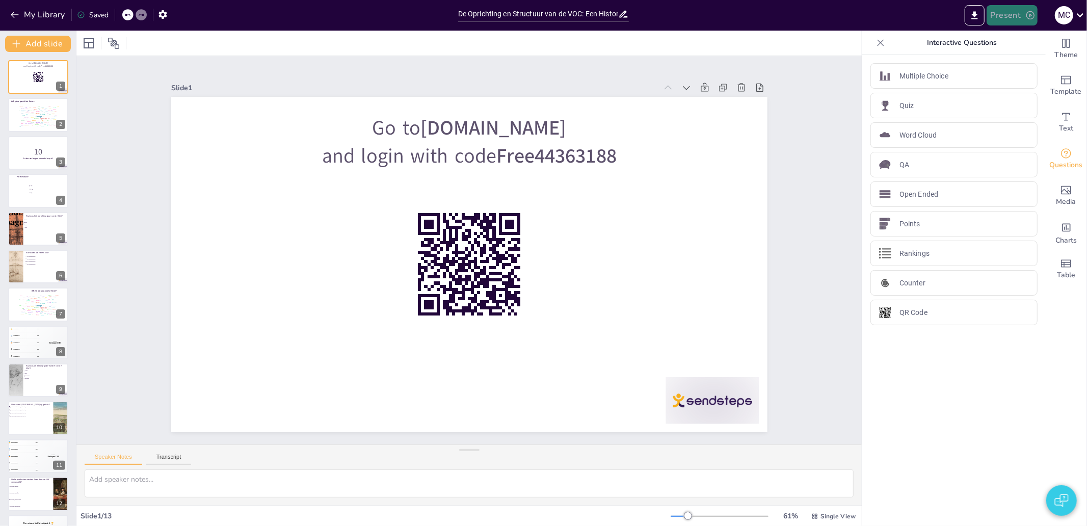
click at [1003, 13] on button "Present" at bounding box center [1012, 15] width 51 height 20
click at [1015, 59] on li "Play presentation" at bounding box center [1028, 63] width 80 height 16
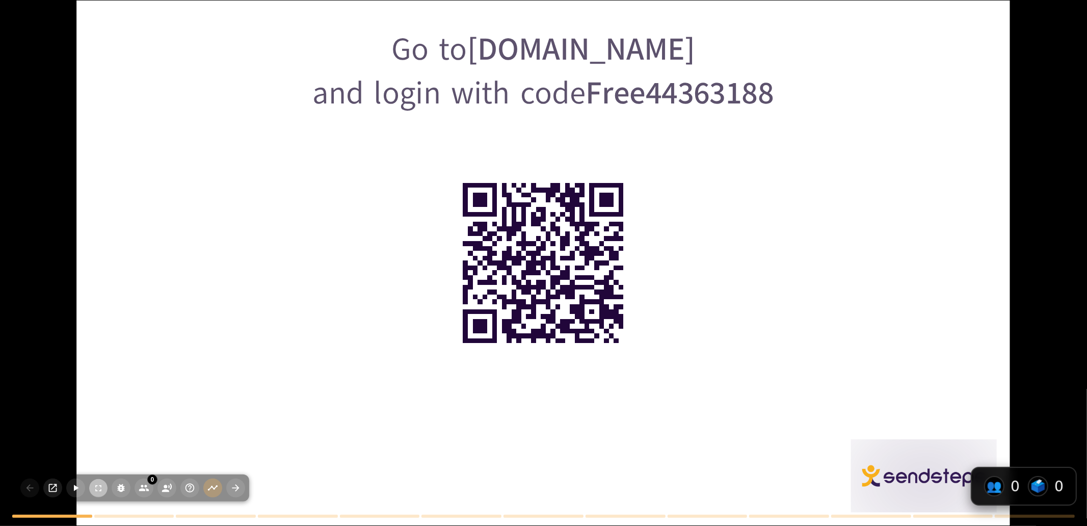
click at [93, 486] on icon "button" at bounding box center [98, 488] width 10 height 10
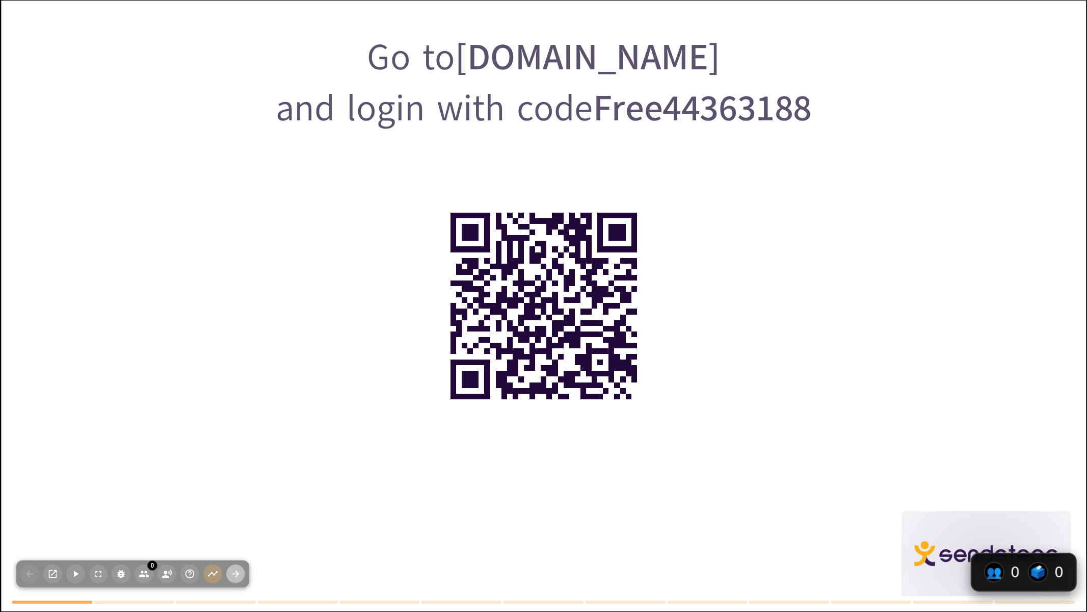
click at [238, 526] on icon "button" at bounding box center [235, 573] width 11 height 11
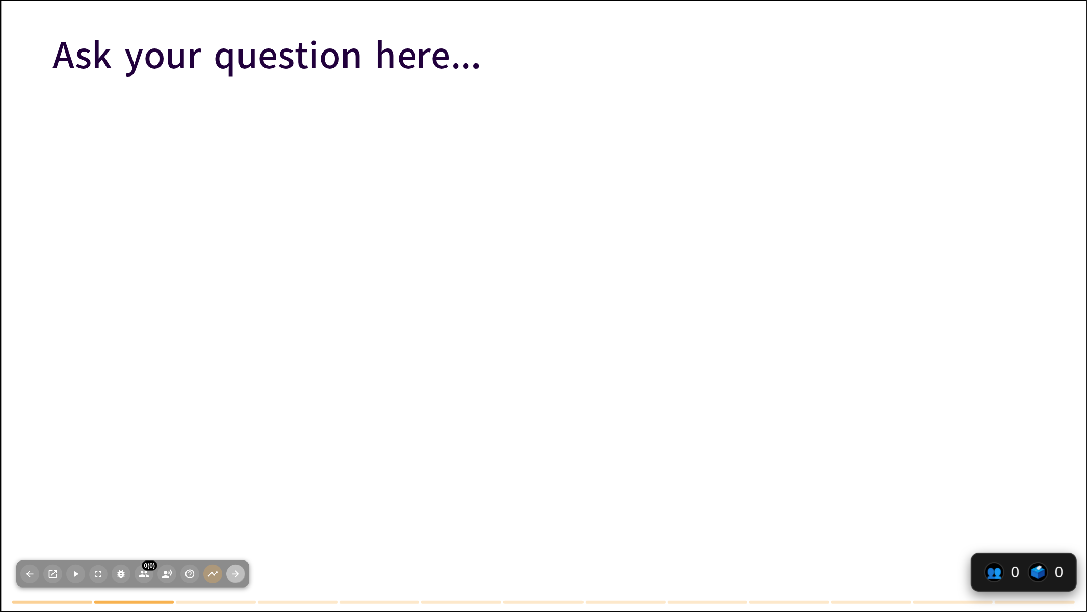
click at [234, 526] on icon "button" at bounding box center [235, 573] width 11 height 11
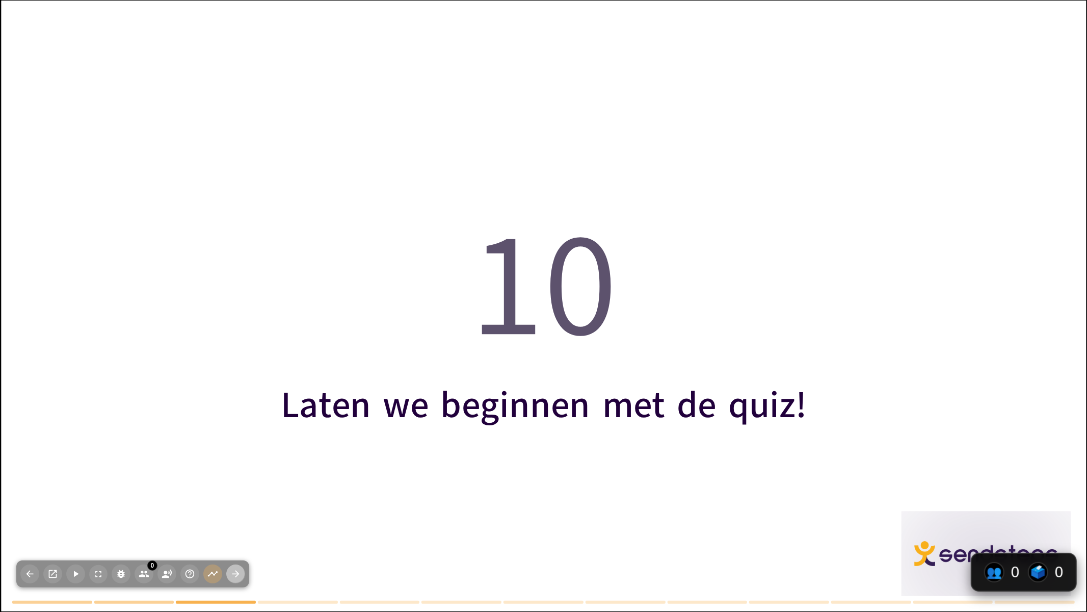
click at [236, 526] on icon "button" at bounding box center [235, 573] width 11 height 11
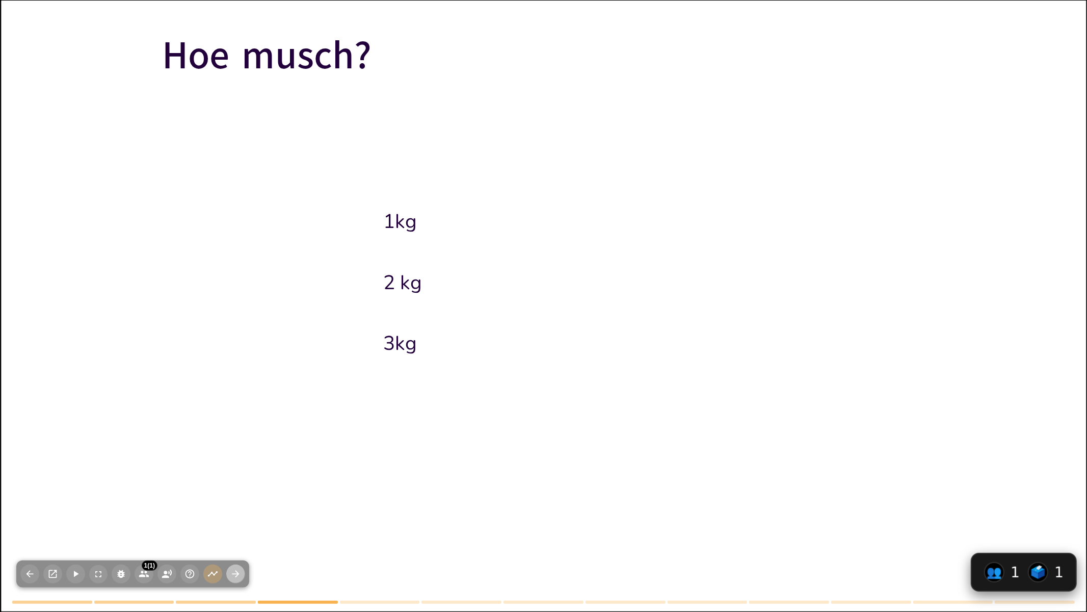
click at [242, 526] on button "button" at bounding box center [235, 573] width 19 height 19
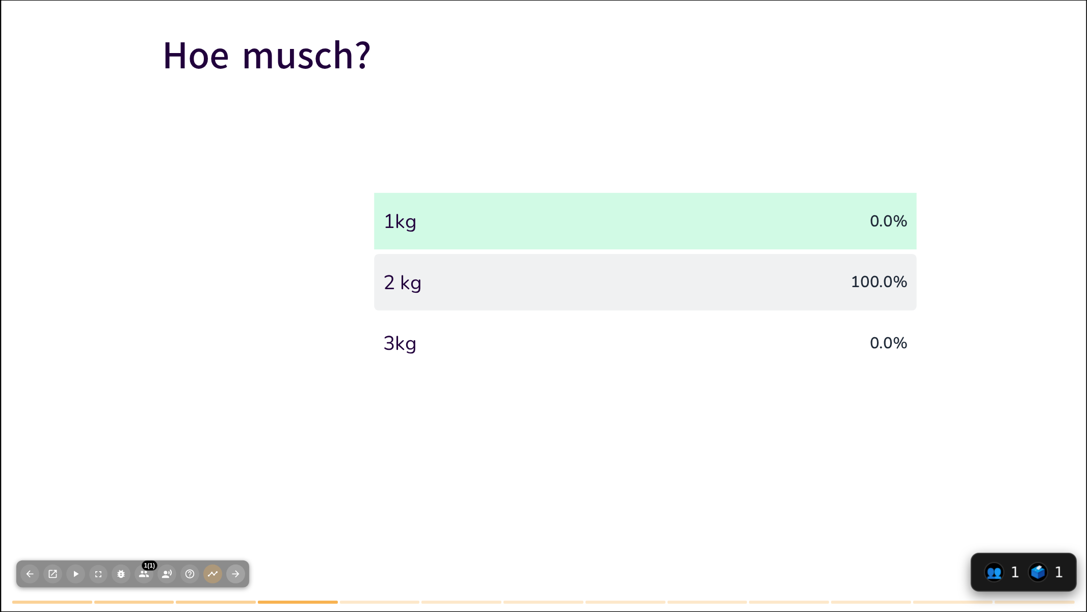
click at [232, 526] on icon "button" at bounding box center [235, 573] width 11 height 11
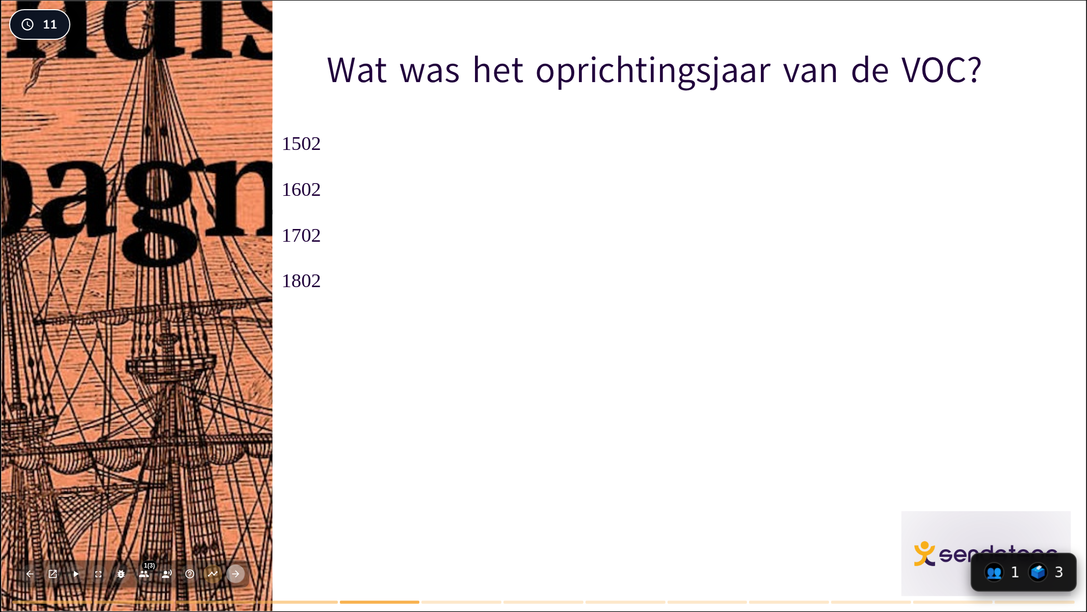
click at [232, 526] on icon "button" at bounding box center [235, 573] width 11 height 11
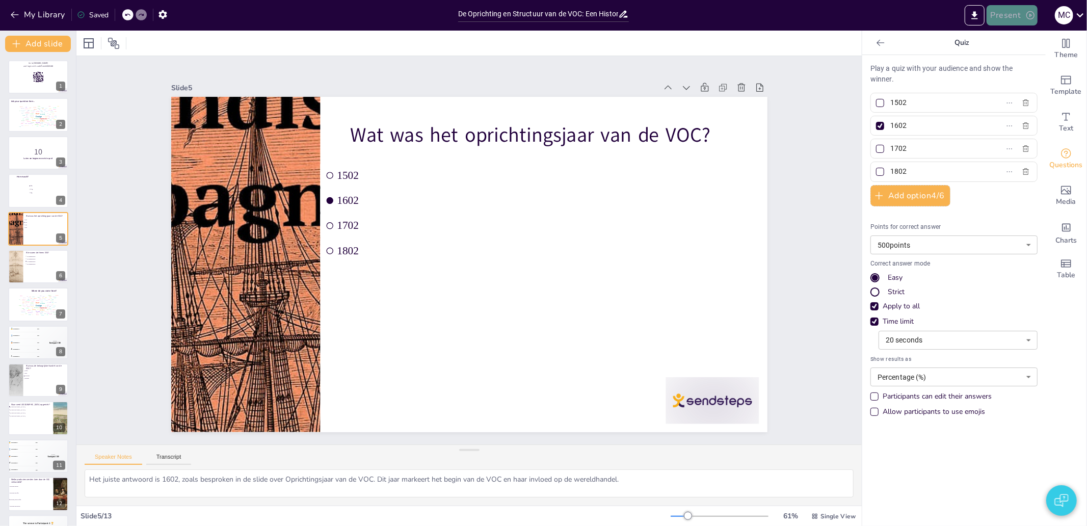
click at [1003, 20] on button "Present" at bounding box center [1012, 15] width 51 height 20
click at [1021, 62] on li "Play presentation" at bounding box center [1028, 63] width 80 height 16
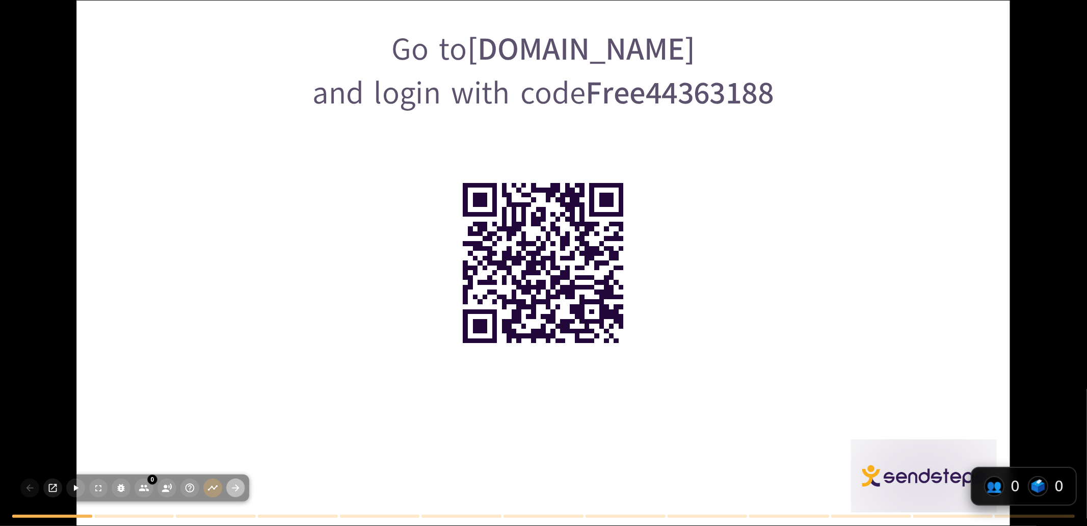
click at [238, 489] on icon "button" at bounding box center [235, 488] width 7 height 7
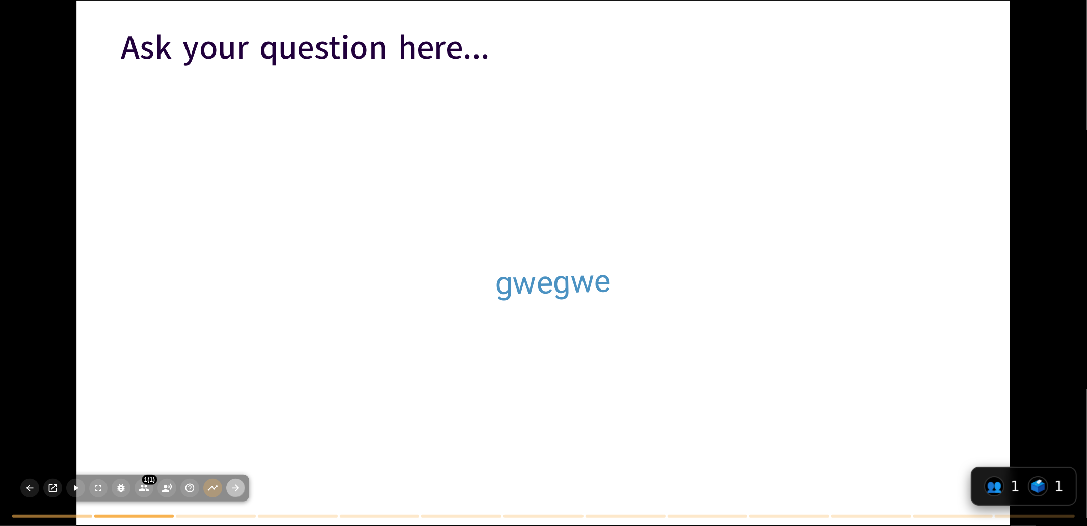
click at [238, 492] on icon "button" at bounding box center [235, 488] width 11 height 11
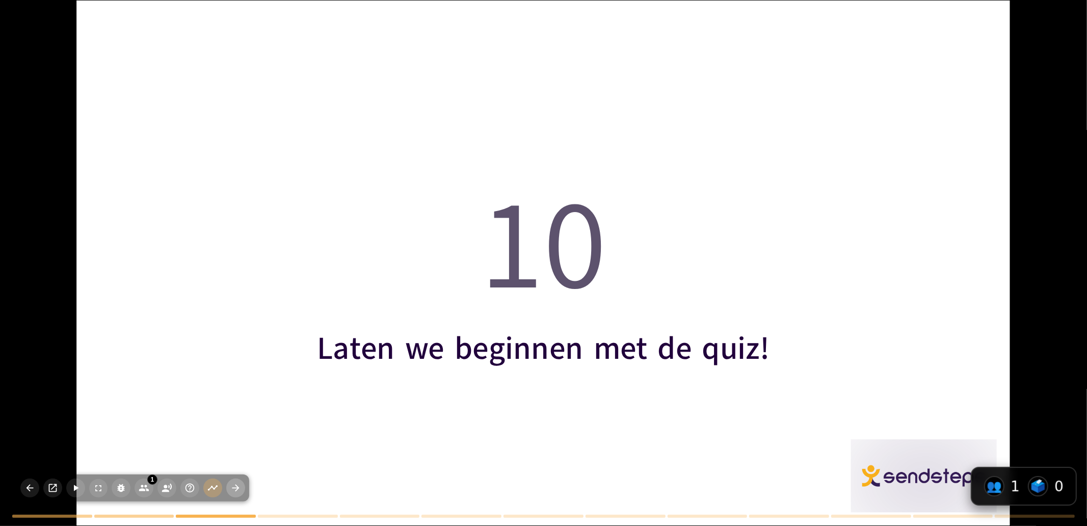
click at [238, 492] on icon "button" at bounding box center [235, 488] width 11 height 11
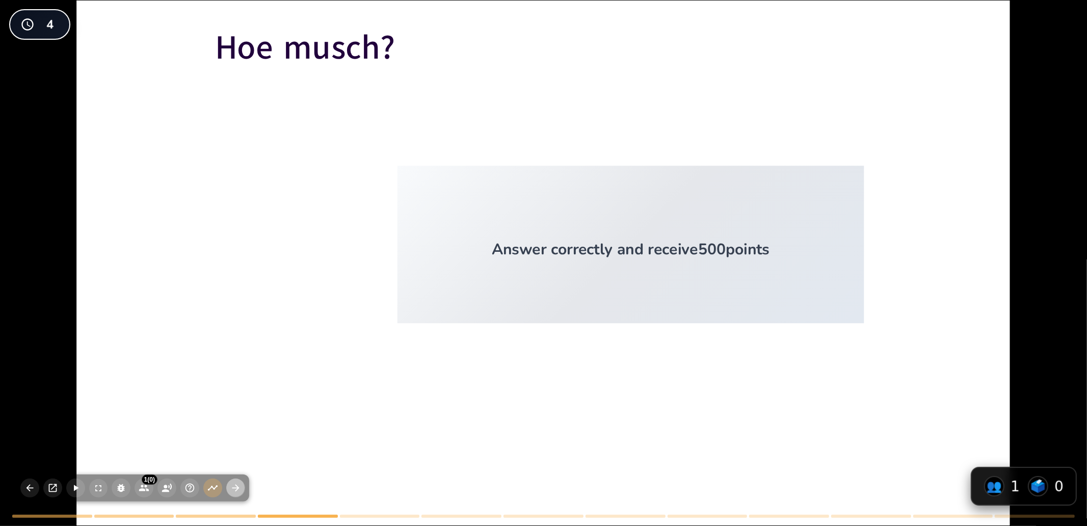
click at [230, 487] on icon "button" at bounding box center [235, 488] width 11 height 11
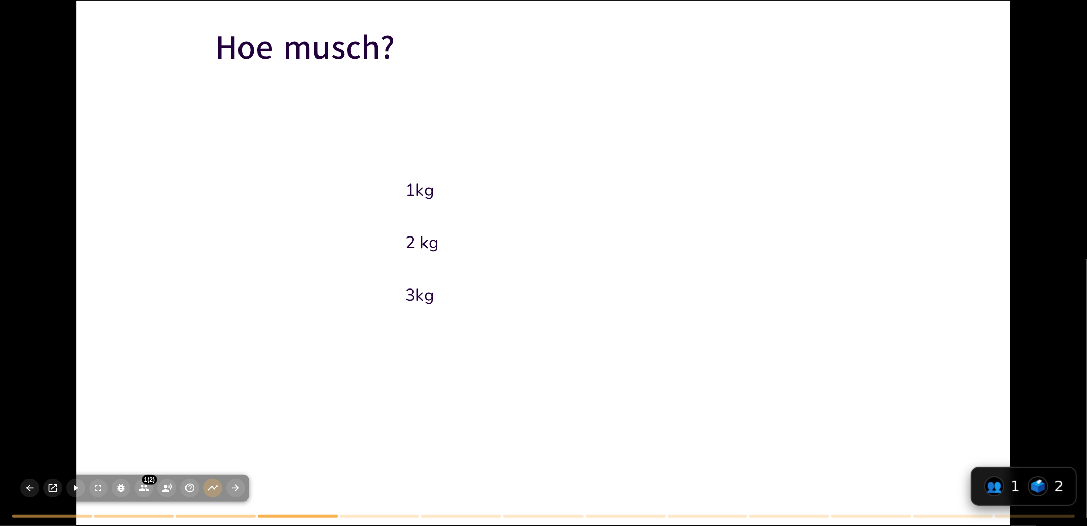
click at [68, 162] on div "Hoe [PERSON_NAME]? 1kg 2 kg 3kg" at bounding box center [543, 263] width 1087 height 526
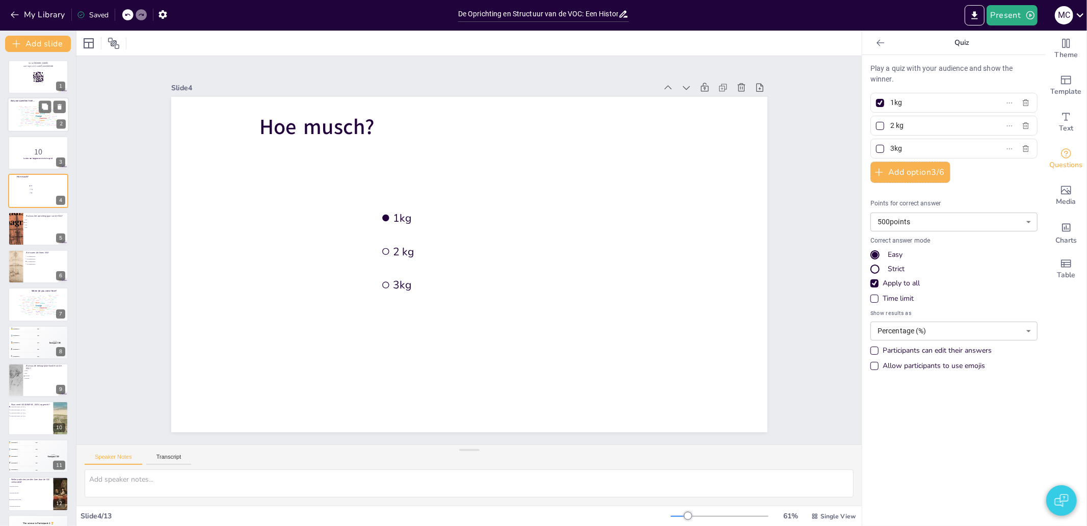
click at [21, 120] on div "Example" at bounding box center [23, 120] width 4 height 1
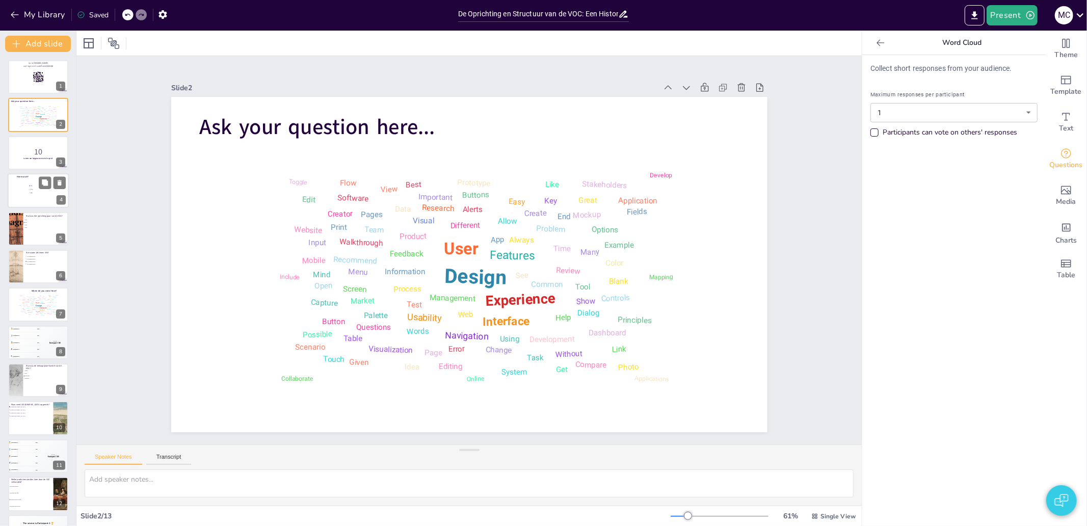
click at [36, 196] on div at bounding box center [38, 190] width 61 height 35
